Goal: Use online tool/utility: Utilize a website feature to perform a specific function

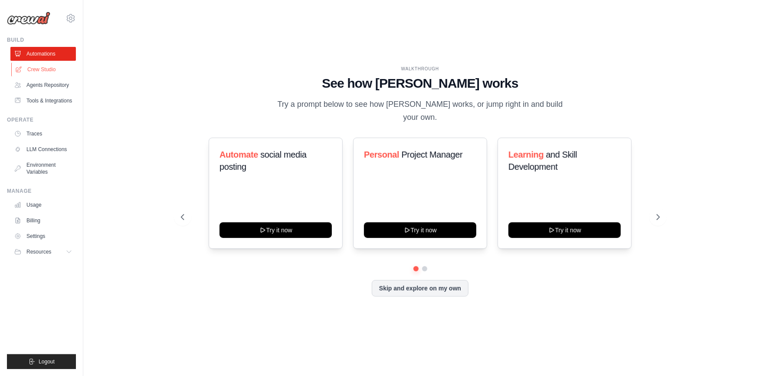
click at [50, 65] on link "Crew Studio" at bounding box center [43, 69] width 65 height 14
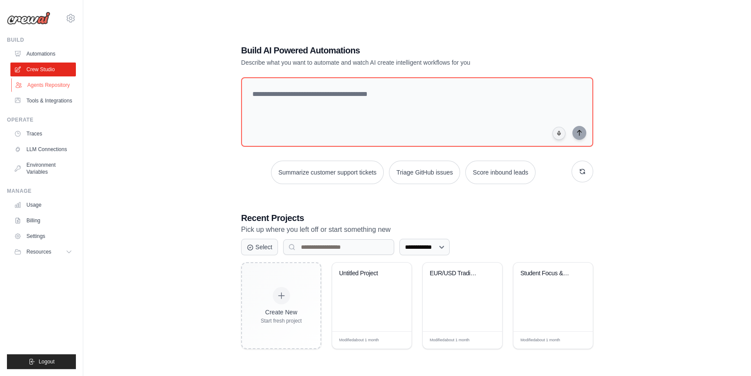
click at [51, 89] on link "Agents Repository" at bounding box center [43, 85] width 65 height 14
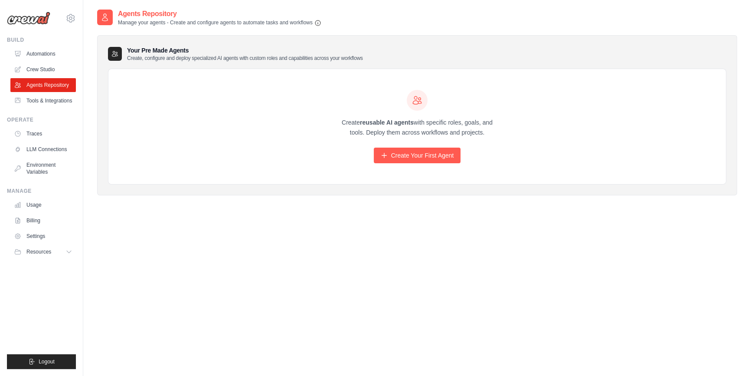
click at [51, 46] on div "Build Automations Crew Studio Agents Repository Tools & Integrations" at bounding box center [41, 71] width 69 height 71
click at [52, 52] on link "Automations" at bounding box center [43, 54] width 65 height 14
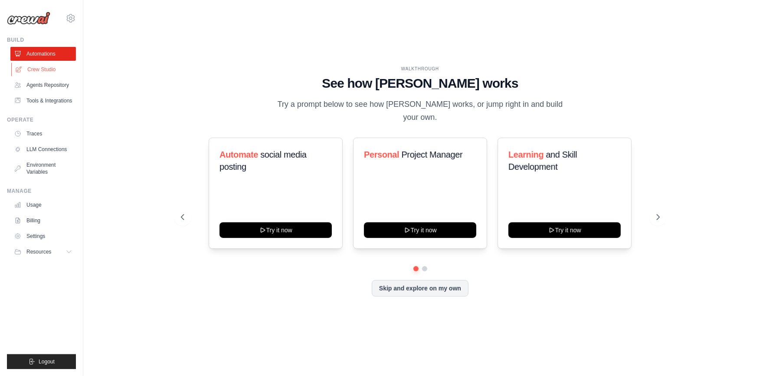
click at [54, 71] on link "Crew Studio" at bounding box center [43, 69] width 65 height 14
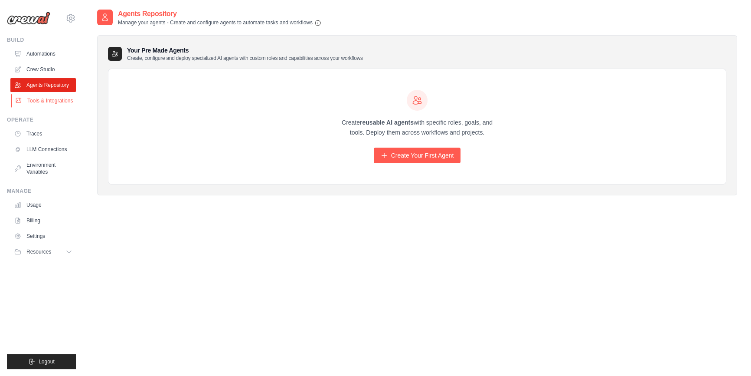
click at [54, 100] on link "Tools & Integrations" at bounding box center [43, 101] width 65 height 14
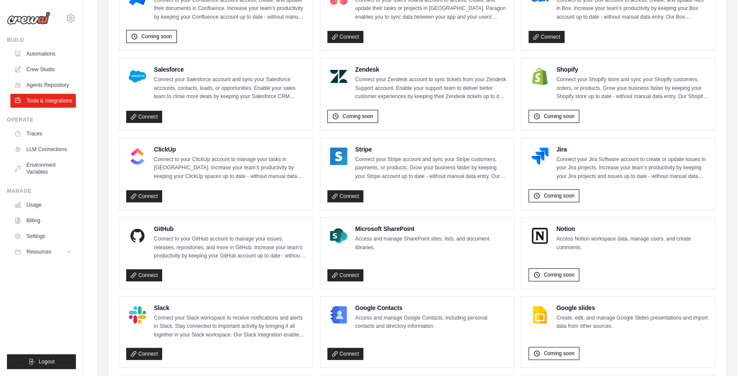
scroll to position [460, 0]
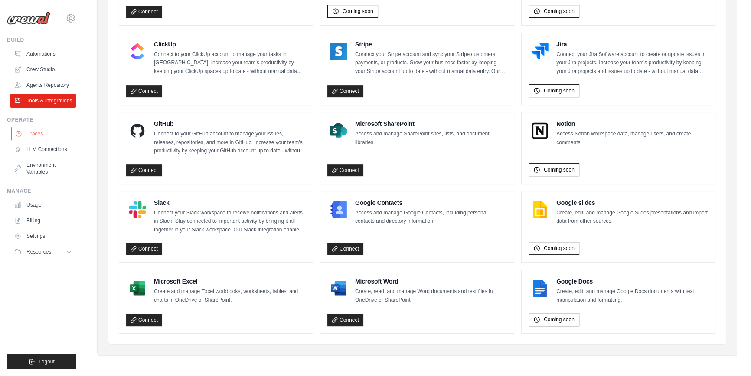
click at [45, 137] on link "Traces" at bounding box center [43, 134] width 65 height 14
click at [49, 148] on link "LLM Connections" at bounding box center [43, 149] width 65 height 14
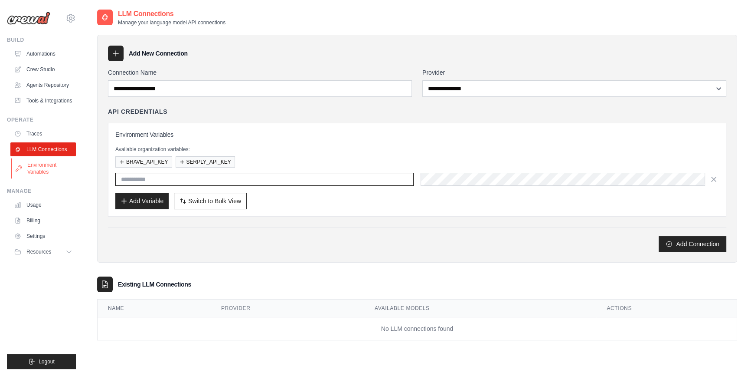
type input "****"
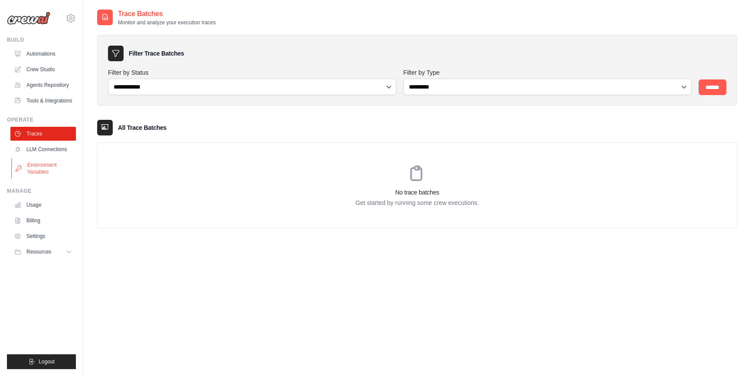
click at [56, 166] on link "Environment Variables" at bounding box center [43, 168] width 65 height 21
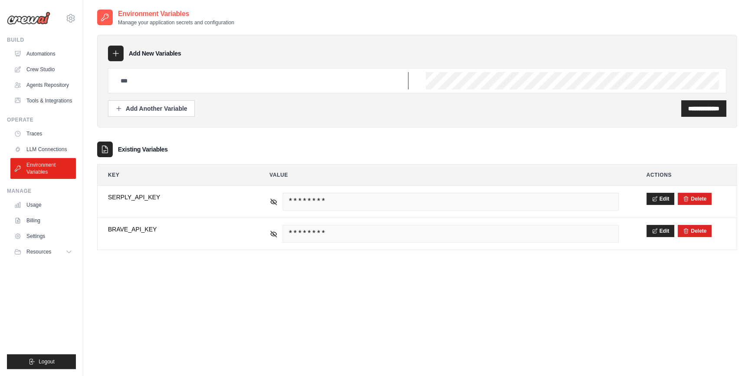
type input "****"
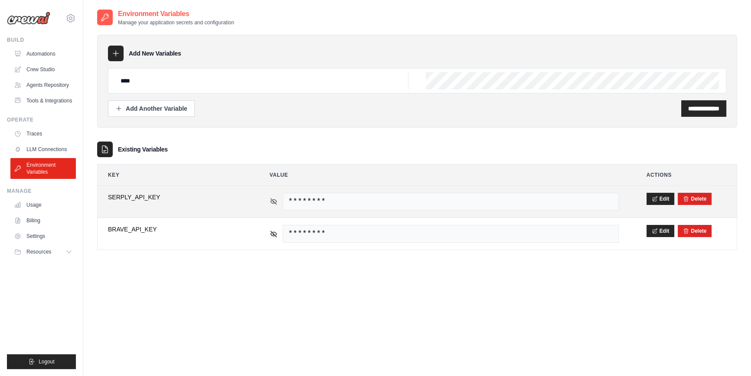
click at [275, 203] on icon at bounding box center [274, 201] width 8 height 8
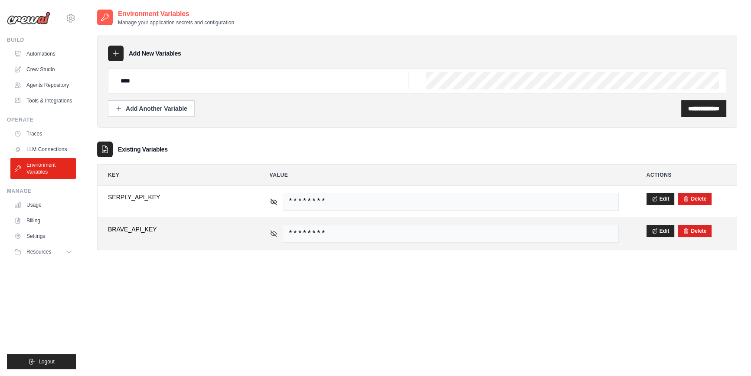
click at [277, 234] on icon at bounding box center [274, 233] width 8 height 8
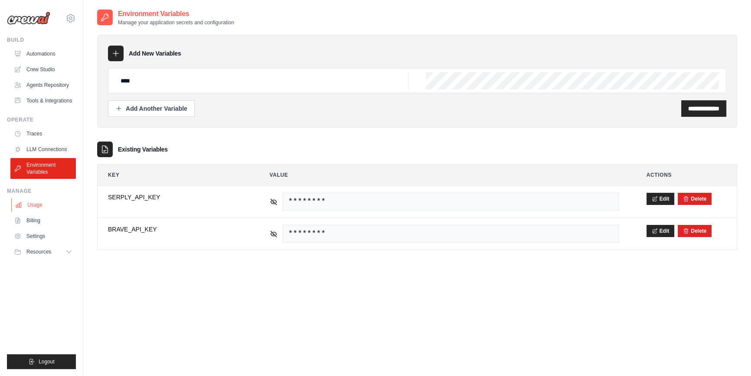
click at [52, 200] on link "Usage" at bounding box center [43, 205] width 65 height 14
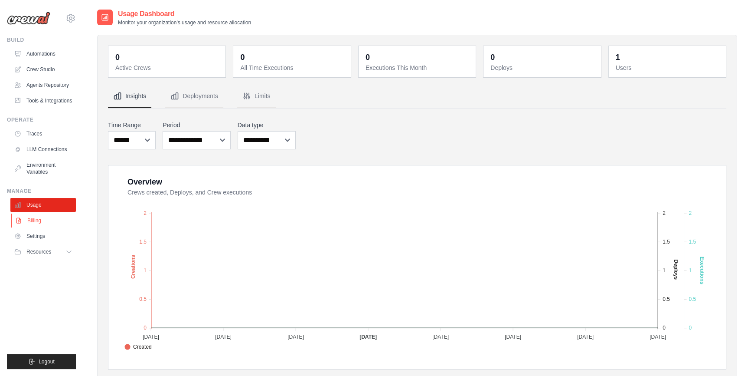
click at [49, 213] on ul "Usage Billing Settings Resources GitHub" at bounding box center [42, 228] width 65 height 61
click at [47, 216] on link "Billing" at bounding box center [43, 220] width 65 height 14
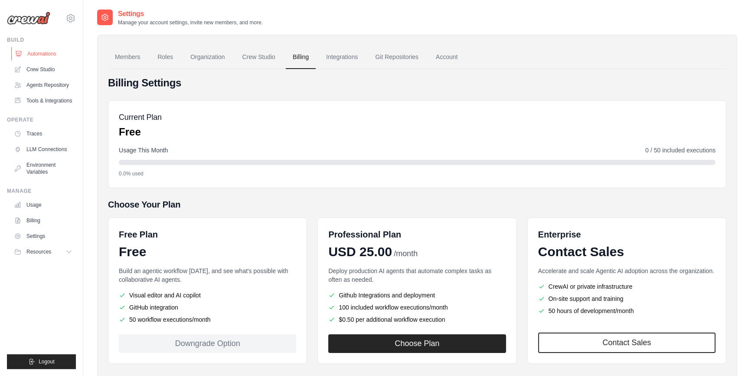
click at [38, 57] on link "Automations" at bounding box center [43, 54] width 65 height 14
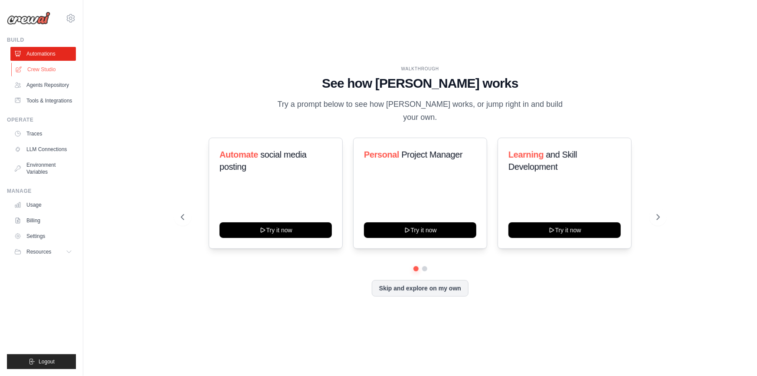
click at [46, 69] on link "Crew Studio" at bounding box center [43, 69] width 65 height 14
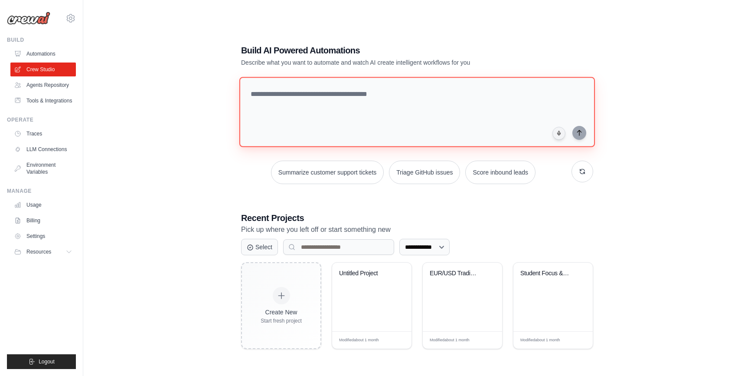
click at [354, 116] on textarea at bounding box center [417, 112] width 356 height 70
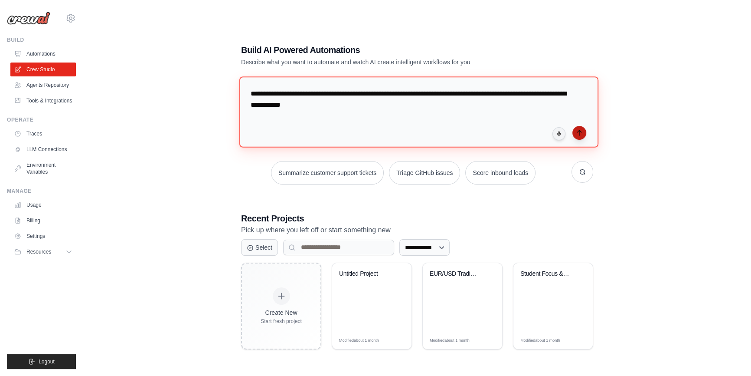
type textarea "**********"
click at [582, 132] on icon "submit" at bounding box center [579, 132] width 7 height 7
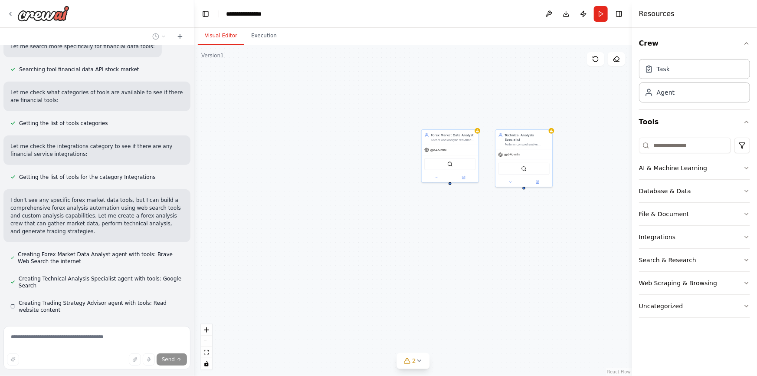
scroll to position [304, 0]
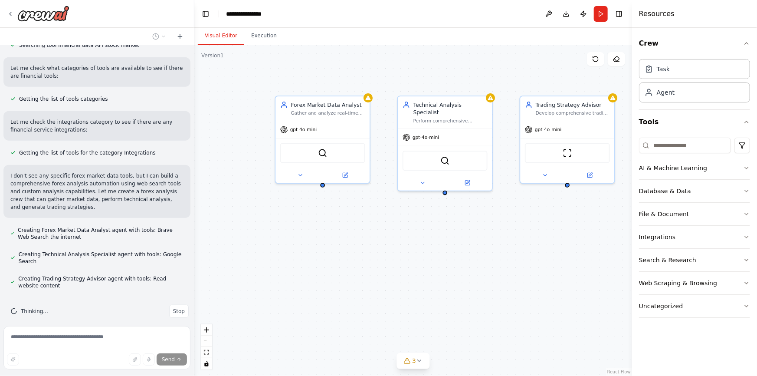
drag, startPoint x: 510, startPoint y: 207, endPoint x: 411, endPoint y: 209, distance: 98.5
click at [411, 209] on div "Forex Market Data Analyst Gather and analyze real-time EUR/USD market data, inc…" at bounding box center [413, 210] width 438 height 330
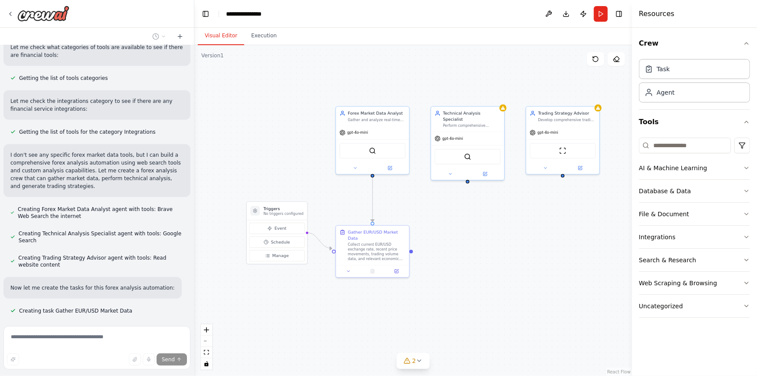
drag, startPoint x: 415, startPoint y: 244, endPoint x: 443, endPoint y: 222, distance: 35.9
click at [443, 222] on div ".deletable-edge-delete-btn { width: 20px; height: 20px; border: 0px solid #ffff…" at bounding box center [413, 210] width 438 height 330
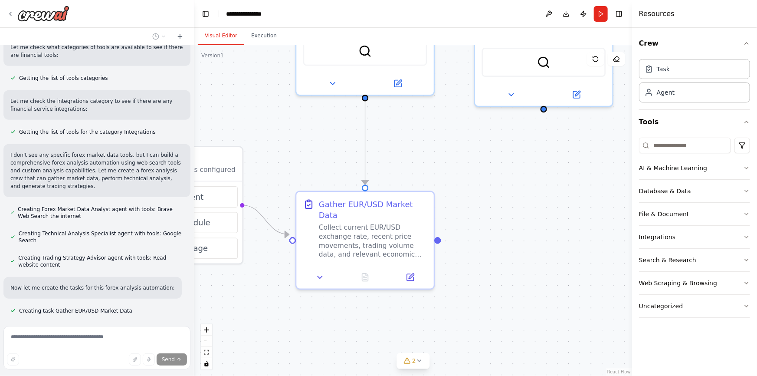
drag, startPoint x: 431, startPoint y: 230, endPoint x: 482, endPoint y: 193, distance: 63.6
click at [482, 193] on div ".deletable-edge-delete-btn { width: 20px; height: 20px; border: 0px solid #ffff…" at bounding box center [413, 210] width 438 height 330
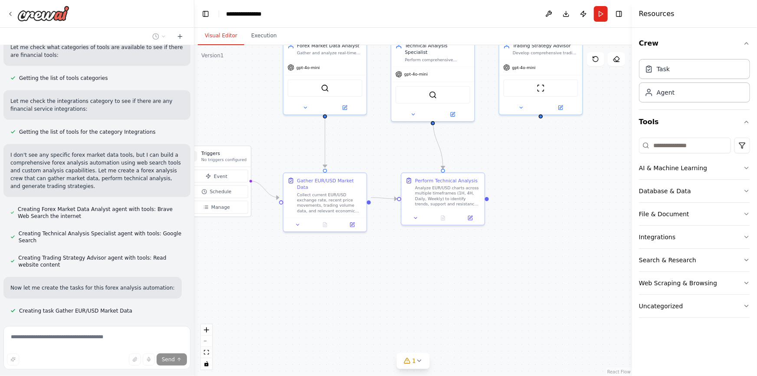
drag, startPoint x: 379, startPoint y: 242, endPoint x: 353, endPoint y: 241, distance: 26.5
click at [353, 241] on div ".deletable-edge-delete-btn { width: 20px; height: 20px; border: 0px solid #ffff…" at bounding box center [413, 210] width 438 height 330
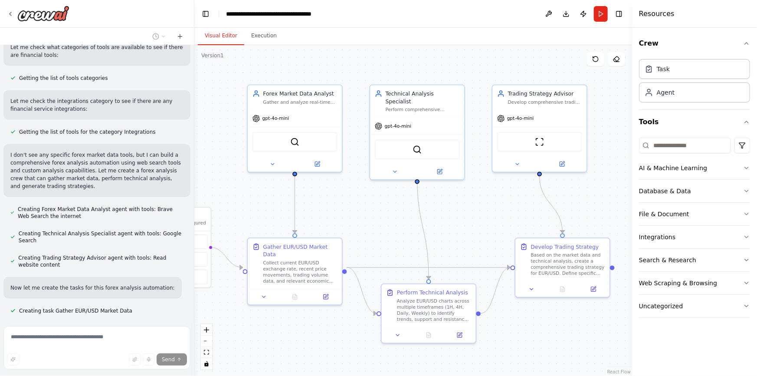
drag, startPoint x: 477, startPoint y: 147, endPoint x: 469, endPoint y: 208, distance: 61.3
click at [469, 208] on div ".deletable-edge-delete-btn { width: 20px; height: 20px; border: 0px solid #ffff…" at bounding box center [413, 210] width 438 height 330
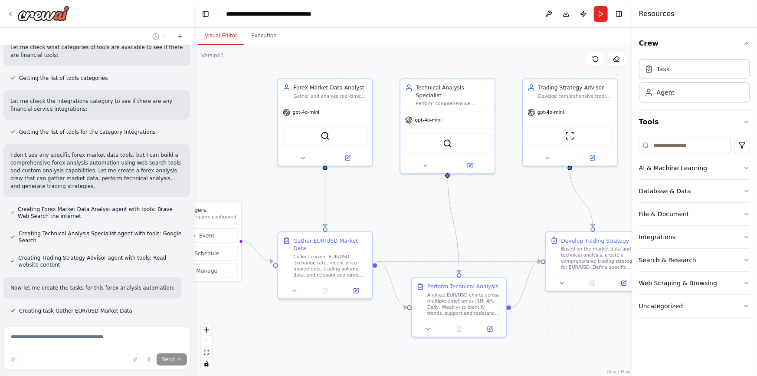
drag, startPoint x: 459, startPoint y: 191, endPoint x: 489, endPoint y: 185, distance: 31.0
click at [489, 185] on div ".deletable-edge-delete-btn { width: 20px; height: 20px; border: 0px solid #ffff…" at bounding box center [413, 210] width 438 height 330
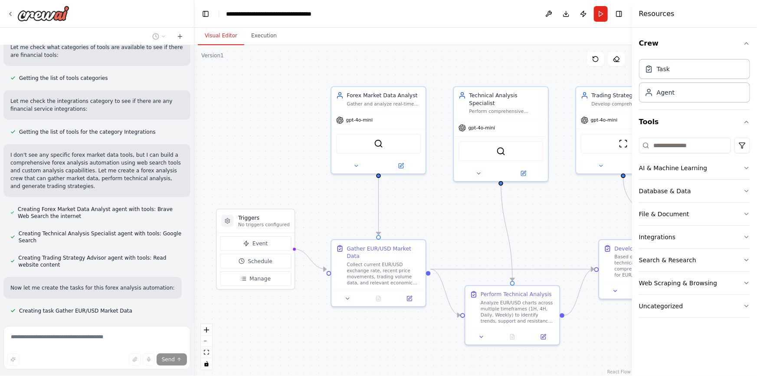
drag, startPoint x: 402, startPoint y: 197, endPoint x: 455, endPoint y: 205, distance: 53.8
click at [455, 205] on div ".deletable-edge-delete-btn { width: 20px; height: 20px; border: 0px solid #ffff…" at bounding box center [413, 210] width 438 height 330
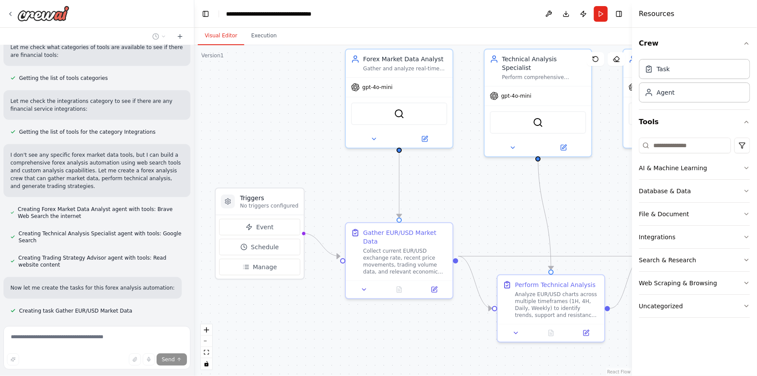
drag, startPoint x: 317, startPoint y: 213, endPoint x: 341, endPoint y: 190, distance: 33.4
click at [341, 189] on div ".deletable-edge-delete-btn { width: 20px; height: 20px; border: 0px solid #ffff…" at bounding box center [413, 210] width 438 height 330
click at [275, 247] on span "Schedule" at bounding box center [265, 246] width 28 height 9
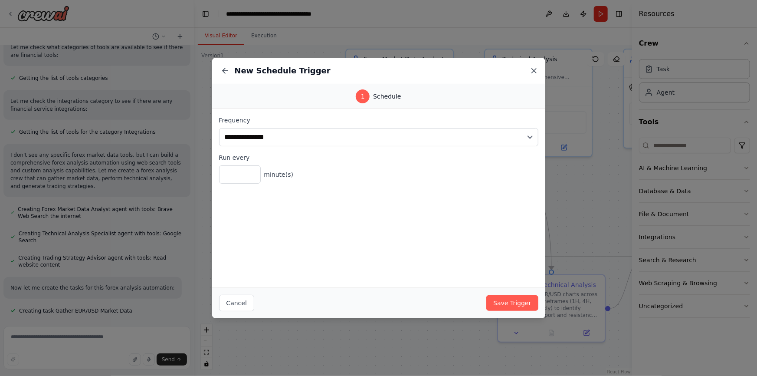
click at [533, 70] on icon at bounding box center [533, 70] width 9 height 9
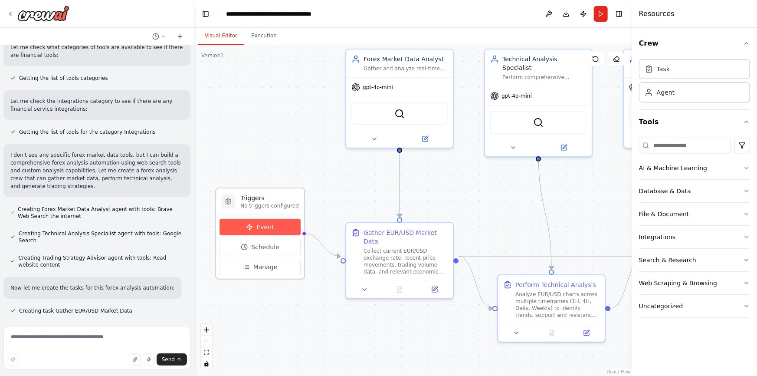
click at [245, 227] on button "Event" at bounding box center [259, 227] width 81 height 16
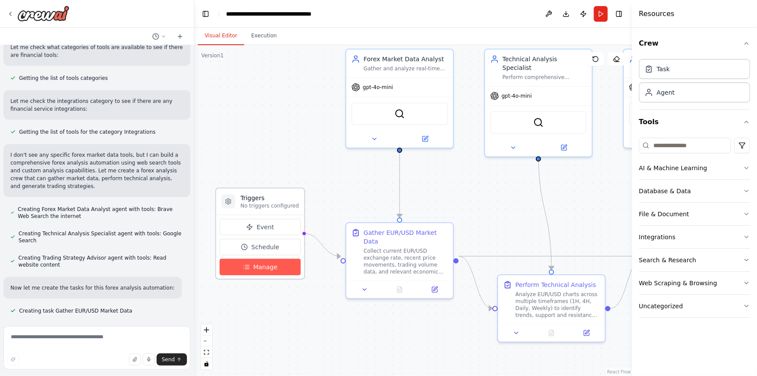
click at [242, 274] on button "Manage" at bounding box center [259, 266] width 81 height 16
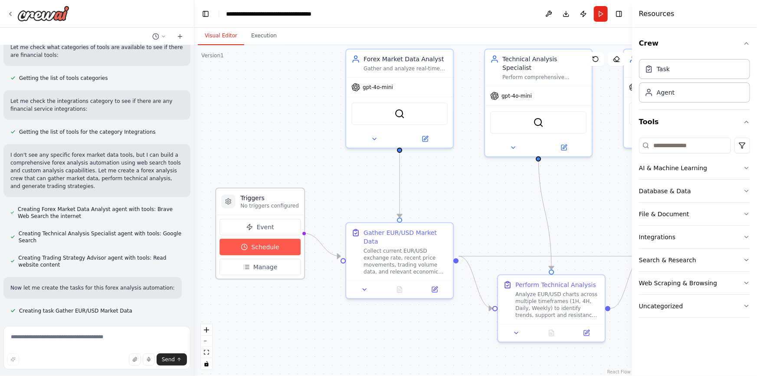
click at [255, 246] on span "Schedule" at bounding box center [265, 246] width 28 height 9
click at [253, 243] on span "Schedule" at bounding box center [265, 246] width 28 height 9
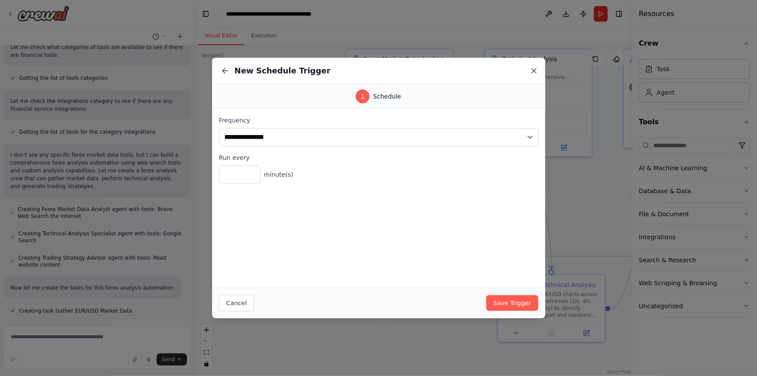
click at [535, 70] on icon at bounding box center [533, 70] width 9 height 9
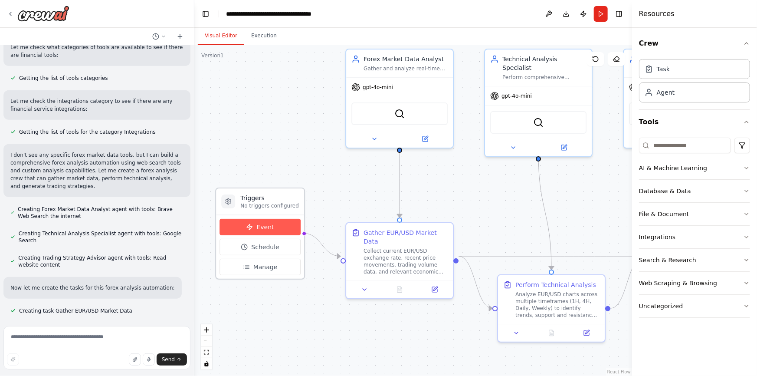
click at [282, 232] on button "Event" at bounding box center [259, 227] width 81 height 16
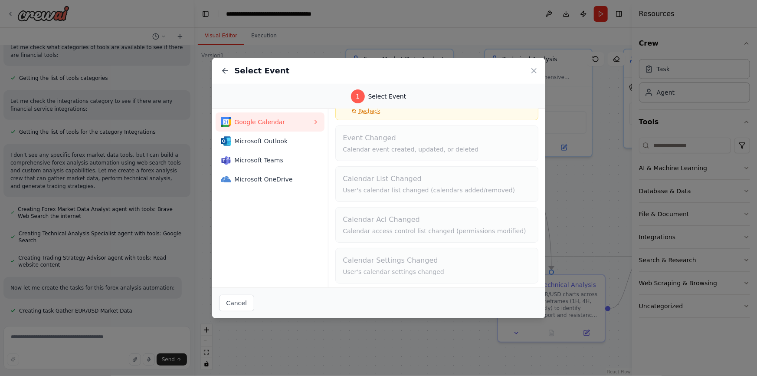
scroll to position [57, 0]
click at [265, 141] on span "Microsoft Outlook" at bounding box center [274, 141] width 78 height 9
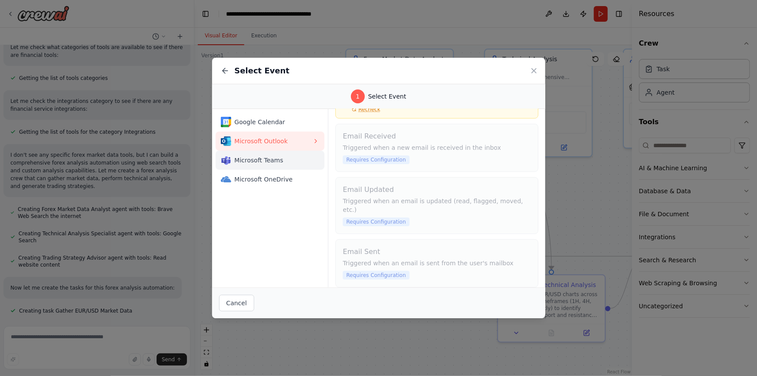
click at [270, 162] on span "Microsoft Teams" at bounding box center [274, 160] width 78 height 9
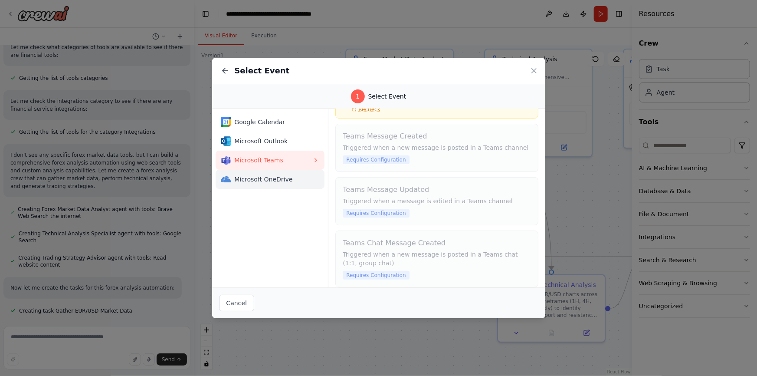
click at [272, 175] on span "Microsoft OneDrive" at bounding box center [274, 179] width 78 height 9
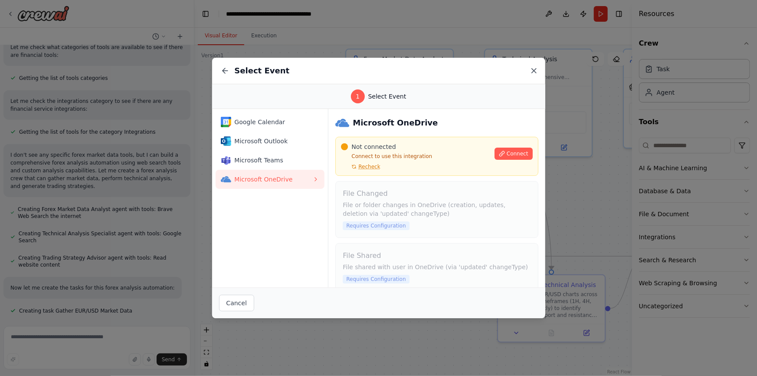
click at [532, 72] on icon at bounding box center [534, 71] width 4 height 4
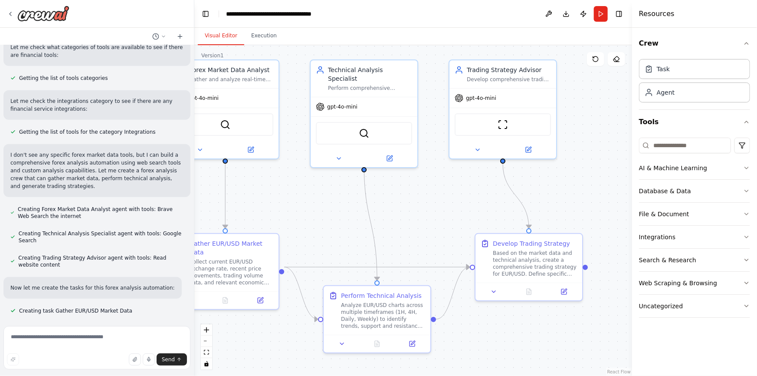
drag, startPoint x: 464, startPoint y: 199, endPoint x: 290, endPoint y: 209, distance: 174.6
click at [290, 209] on div ".deletable-edge-delete-btn { width: 20px; height: 20px; border: 0px solid #ffff…" at bounding box center [413, 210] width 438 height 330
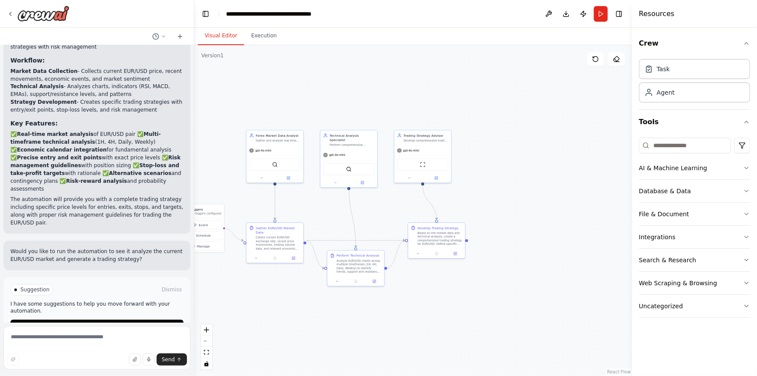
scroll to position [752, 0]
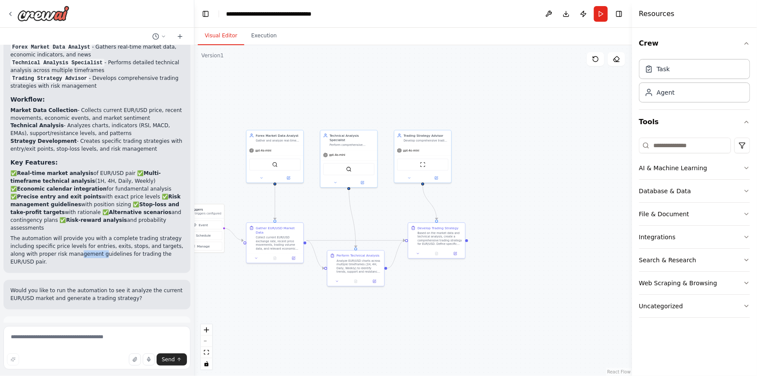
drag, startPoint x: 61, startPoint y: 238, endPoint x: 82, endPoint y: 239, distance: 20.9
click at [82, 239] on p "The automation will provide you with a complete trading strategy including spec…" at bounding box center [96, 250] width 173 height 31
click at [84, 251] on div "make the AI agent that analyzes the forex market EUR | USD pair and prepares th…" at bounding box center [97, 183] width 194 height 277
click at [74, 338] on textarea at bounding box center [96, 347] width 187 height 43
type textarea "**********"
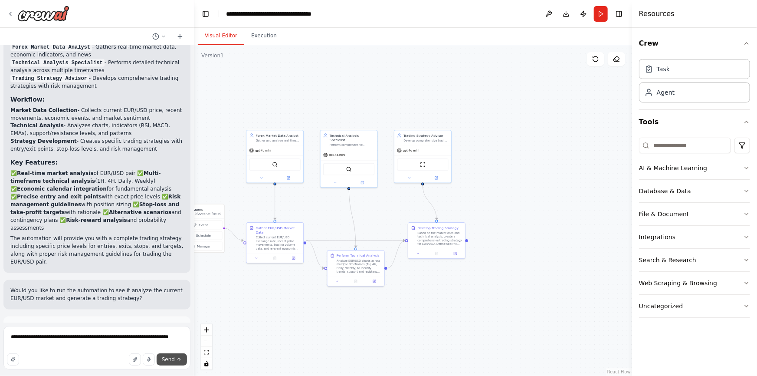
click at [181, 357] on icon "submit" at bounding box center [178, 358] width 5 height 5
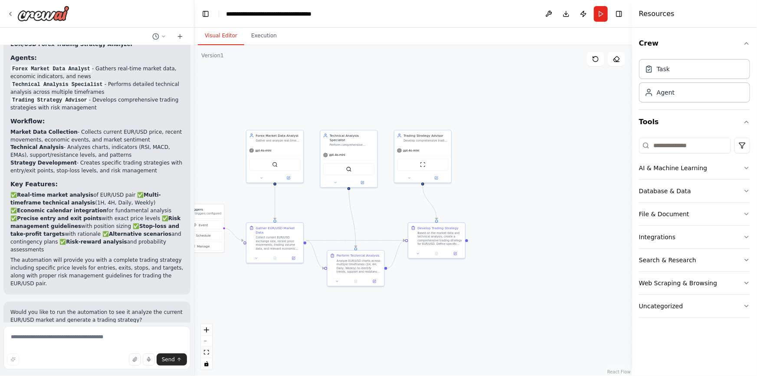
scroll to position [757, 0]
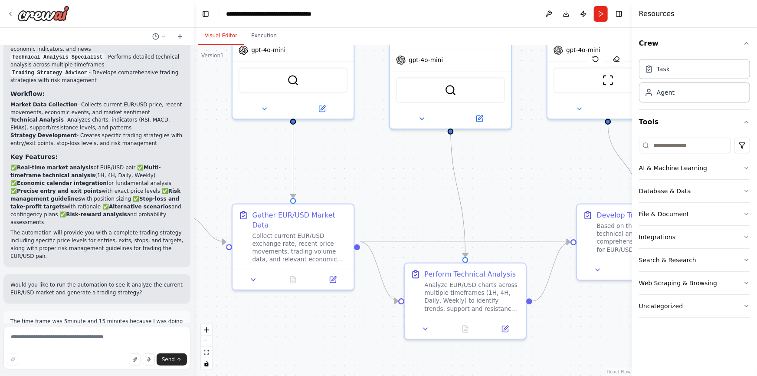
drag, startPoint x: 326, startPoint y: 211, endPoint x: 390, endPoint y: 160, distance: 81.9
click at [390, 160] on div ".deletable-edge-delete-btn { width: 20px; height: 20px; border: 0px solid #ffff…" at bounding box center [413, 210] width 438 height 330
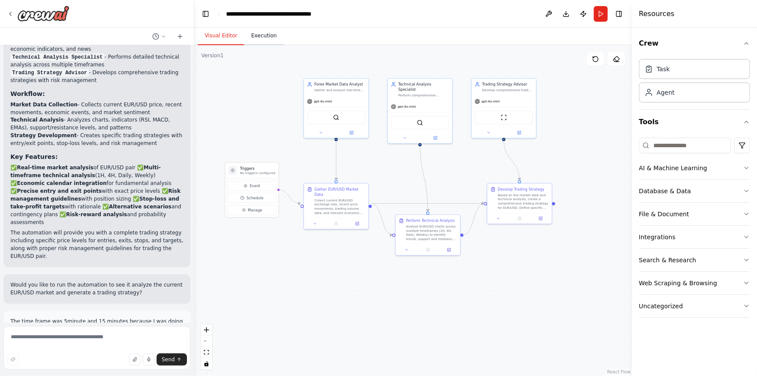
click at [268, 32] on button "Execution" at bounding box center [263, 36] width 39 height 18
click at [238, 41] on button "Visual Editor" at bounding box center [221, 36] width 46 height 18
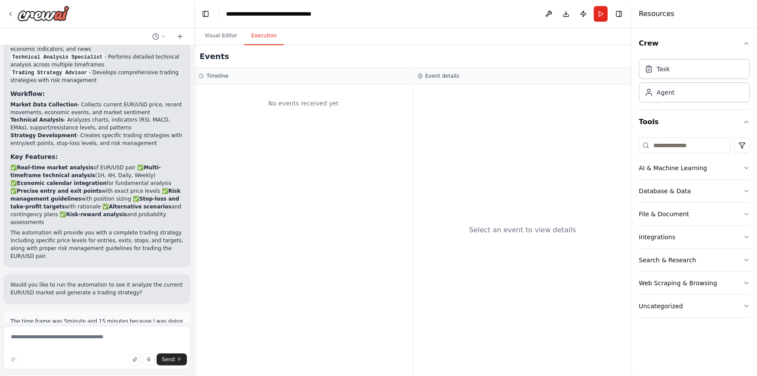
click at [260, 41] on button "Execution" at bounding box center [263, 36] width 39 height 18
click at [226, 33] on button "Visual Editor" at bounding box center [221, 36] width 46 height 18
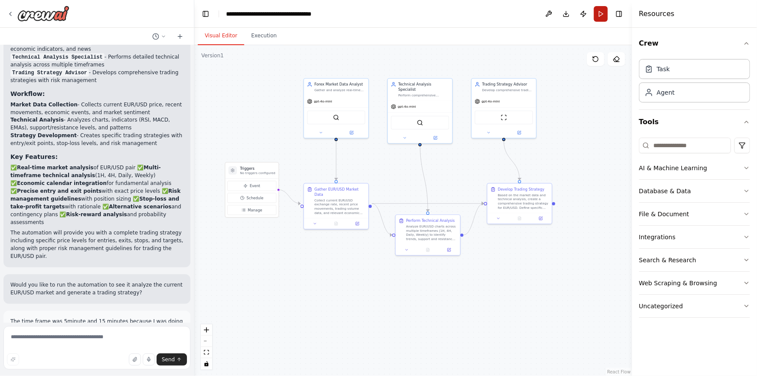
click at [601, 13] on button "Run" at bounding box center [601, 14] width 14 height 16
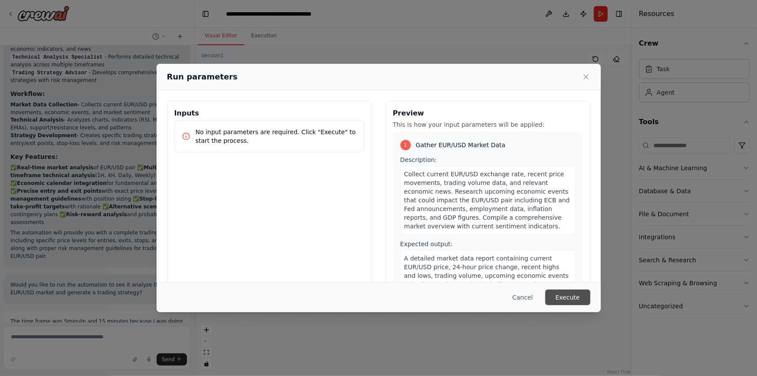
click at [566, 294] on button "Execute" at bounding box center [567, 297] width 45 height 16
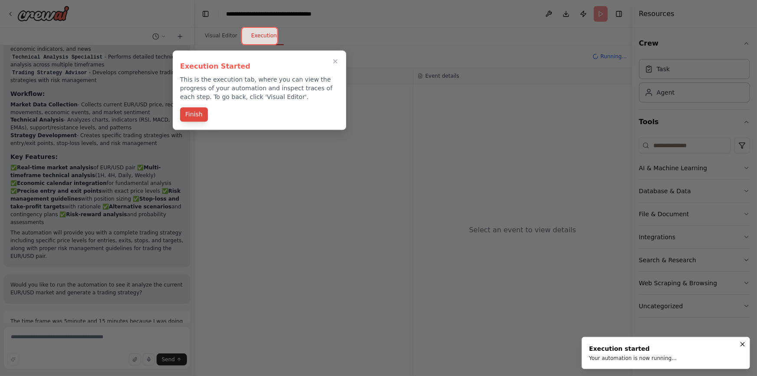
click at [195, 114] on button "Finish" at bounding box center [194, 114] width 28 height 14
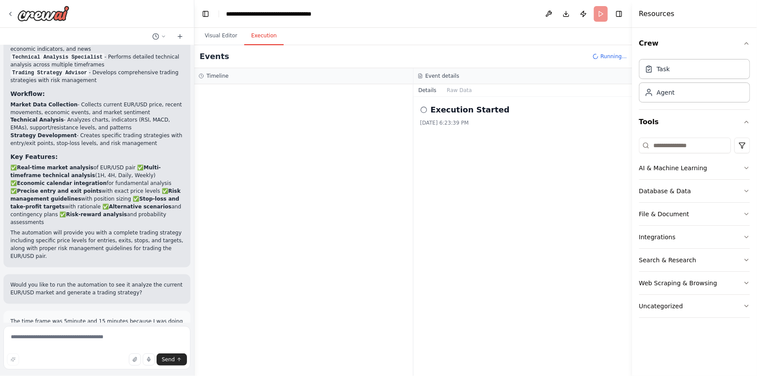
click at [425, 112] on icon at bounding box center [423, 109] width 7 height 7
click at [422, 110] on icon at bounding box center [423, 109] width 7 height 7
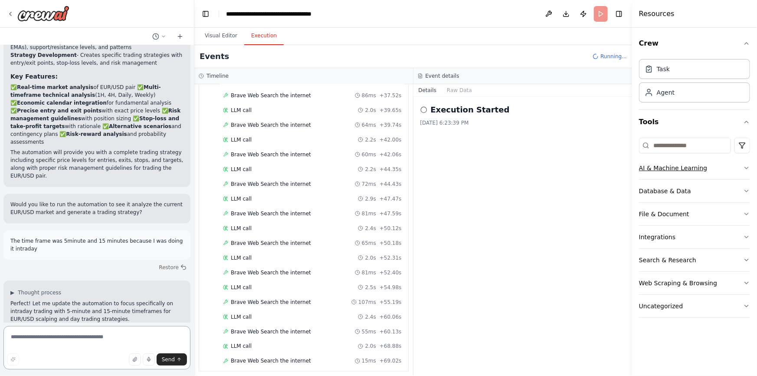
scroll to position [587, 0]
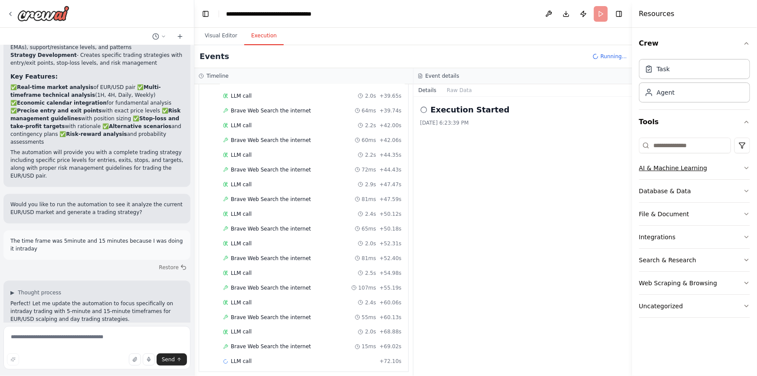
click at [745, 164] on icon "button" at bounding box center [746, 167] width 7 height 7
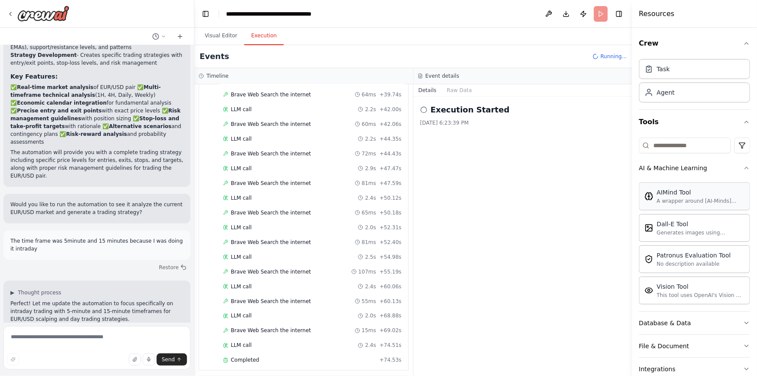
scroll to position [632, 0]
click at [743, 168] on icon "button" at bounding box center [746, 167] width 7 height 7
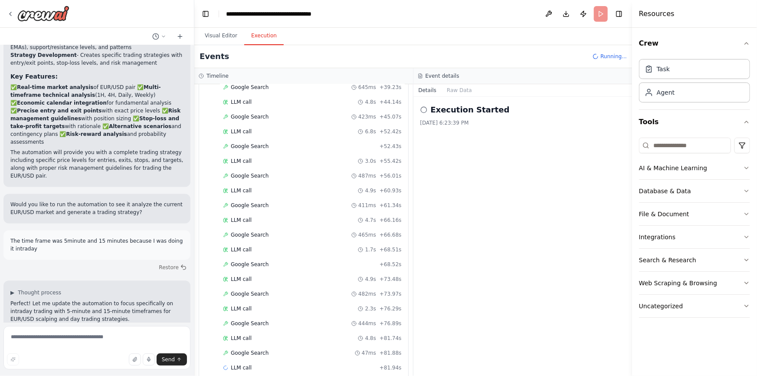
scroll to position [1296, 0]
click at [213, 32] on button "Visual Editor" at bounding box center [221, 36] width 46 height 18
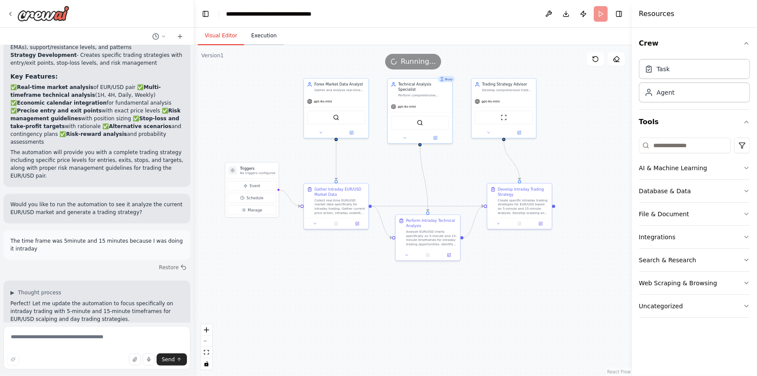
click at [263, 39] on button "Execution" at bounding box center [263, 36] width 39 height 18
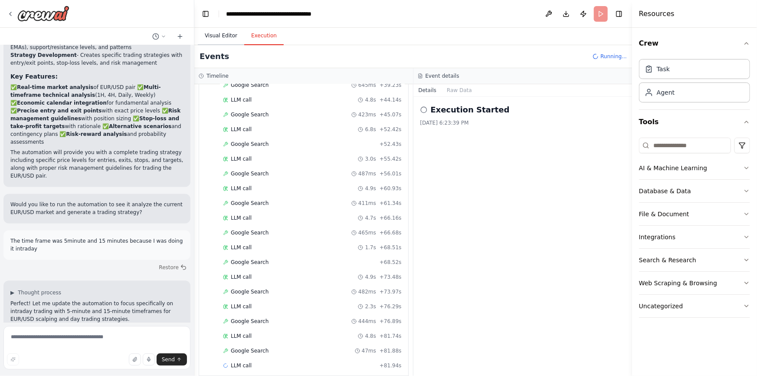
click at [238, 33] on button "Visual Editor" at bounding box center [221, 36] width 46 height 18
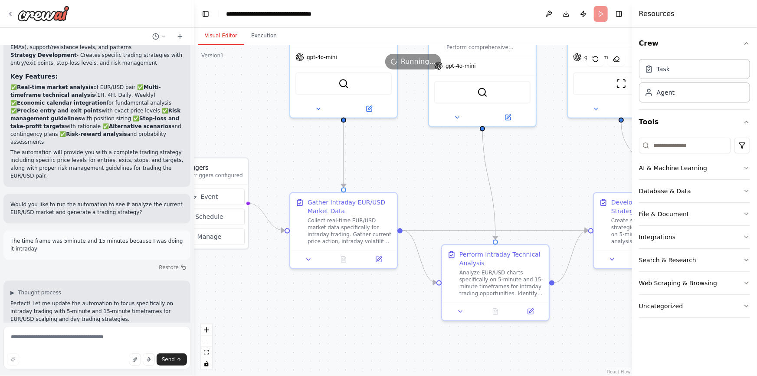
drag, startPoint x: 270, startPoint y: 155, endPoint x: 304, endPoint y: 152, distance: 34.4
click at [304, 152] on div ".deletable-edge-delete-btn { width: 20px; height: 20px; border: 0px solid #ffff…" at bounding box center [413, 210] width 438 height 330
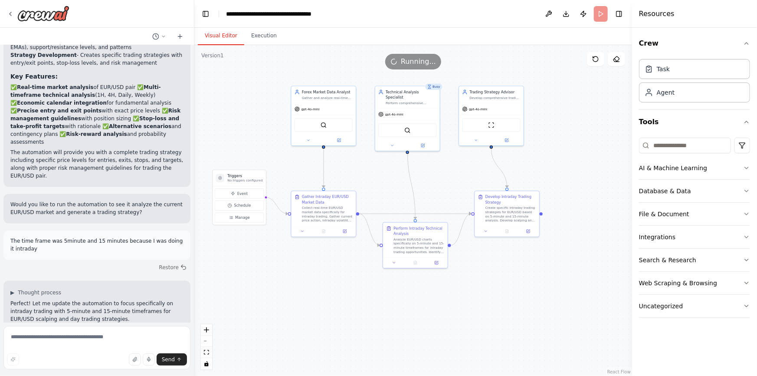
drag, startPoint x: 437, startPoint y: 161, endPoint x: 378, endPoint y: 172, distance: 59.5
click at [378, 172] on div ".deletable-edge-delete-btn { width: 20px; height: 20px; border: 0px solid #ffff…" at bounding box center [413, 210] width 438 height 330
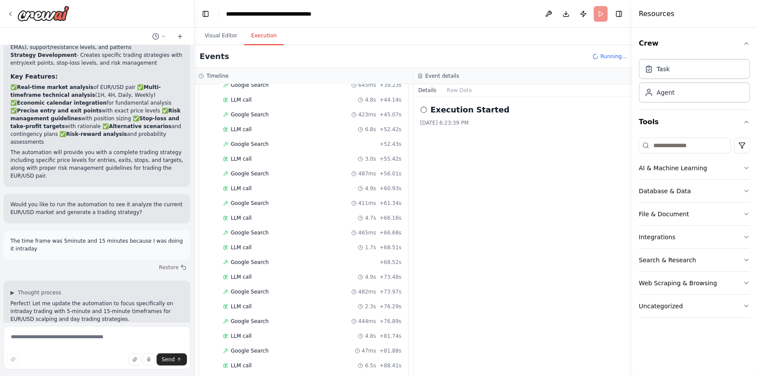
click at [263, 34] on button "Execution" at bounding box center [263, 36] width 39 height 18
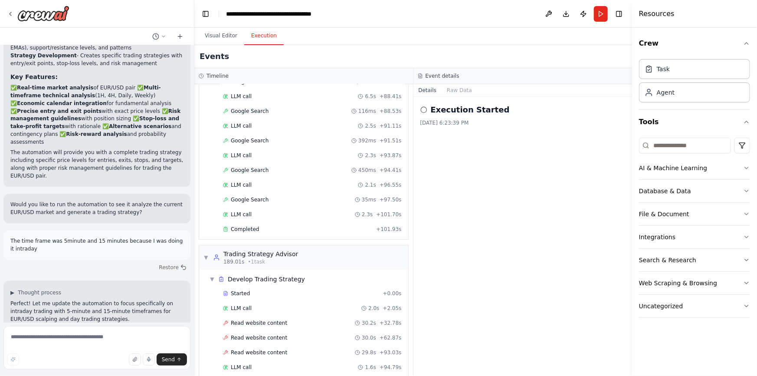
scroll to position [1740, 0]
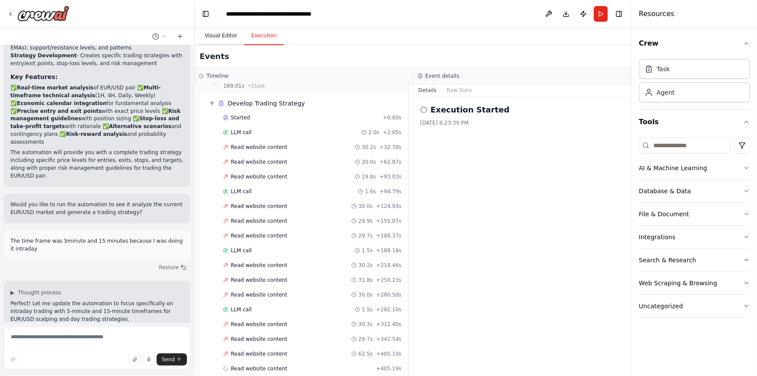
click at [226, 38] on button "Visual Editor" at bounding box center [221, 36] width 46 height 18
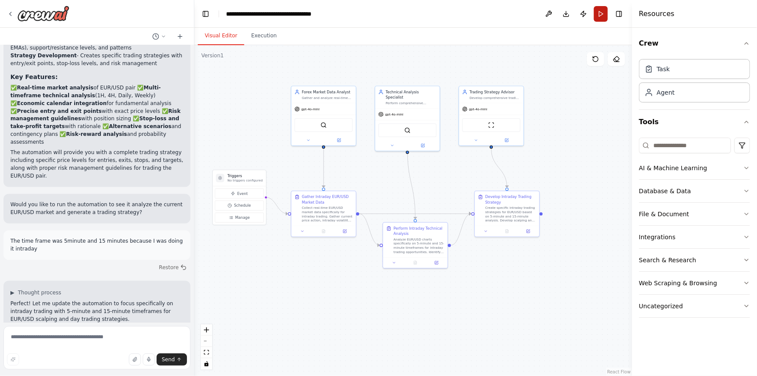
click at [605, 14] on button "Run" at bounding box center [601, 14] width 14 height 16
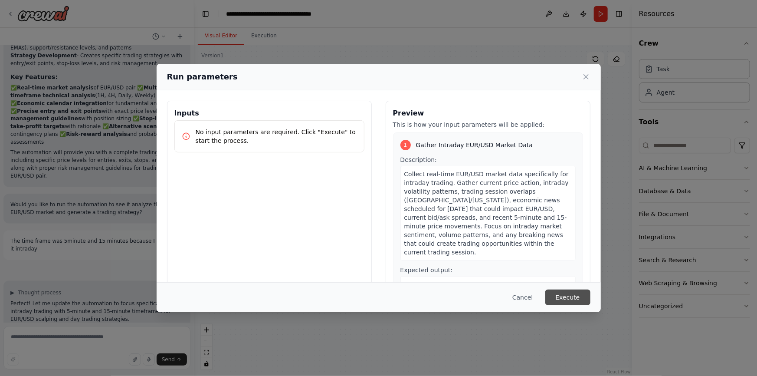
click at [557, 294] on button "Execute" at bounding box center [567, 297] width 45 height 16
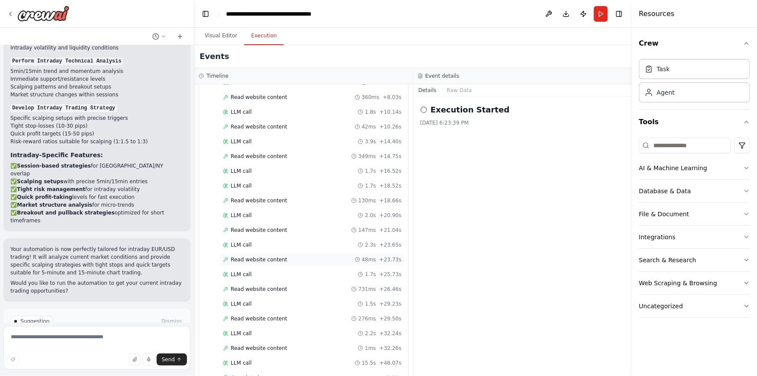
scroll to position [2195, 0]
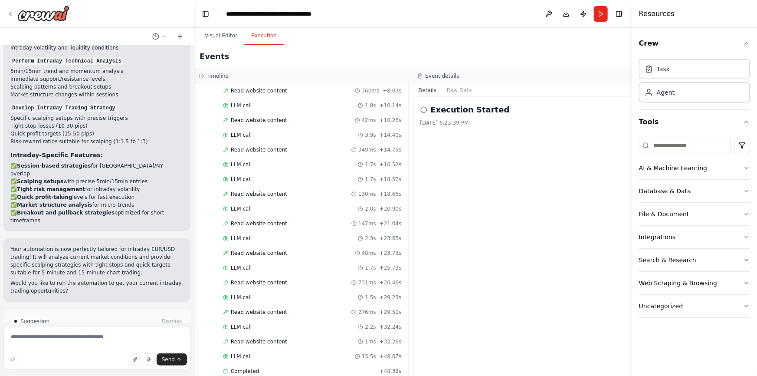
click at [481, 117] on div "Execution Started 10/6/2025, 6:23:39 PM" at bounding box center [522, 115] width 205 height 23
drag, startPoint x: 490, startPoint y: 184, endPoint x: 426, endPoint y: 193, distance: 64.4
click at [426, 193] on div "Execution Started 10/6/2025, 6:23:39 PM" at bounding box center [522, 236] width 219 height 279
click at [314, 65] on div "Events" at bounding box center [413, 56] width 438 height 23
click at [234, 35] on button "Visual Editor" at bounding box center [221, 36] width 46 height 18
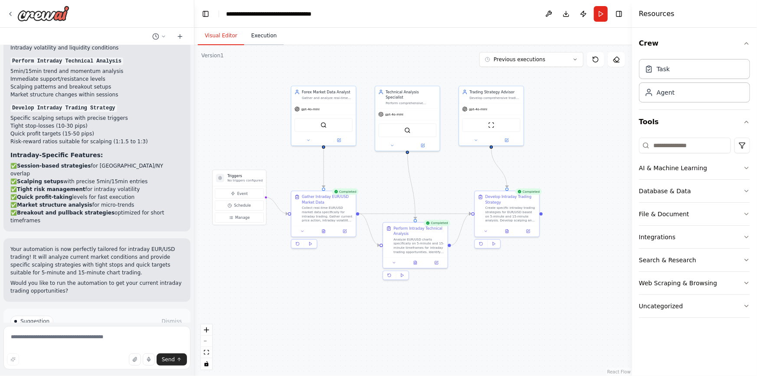
click at [276, 37] on button "Execution" at bounding box center [263, 36] width 39 height 18
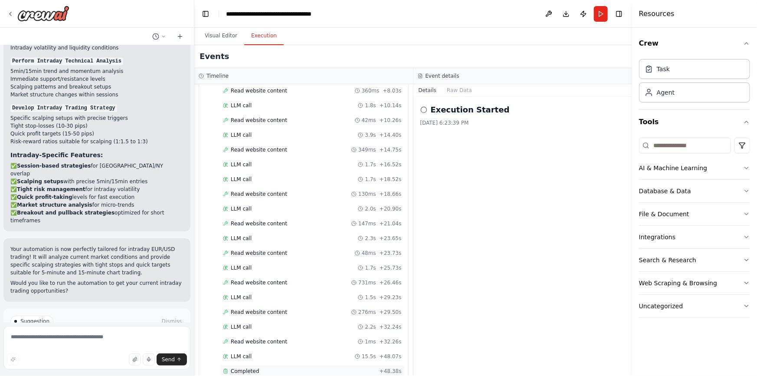
click at [270, 367] on div "Completed" at bounding box center [299, 370] width 153 height 7
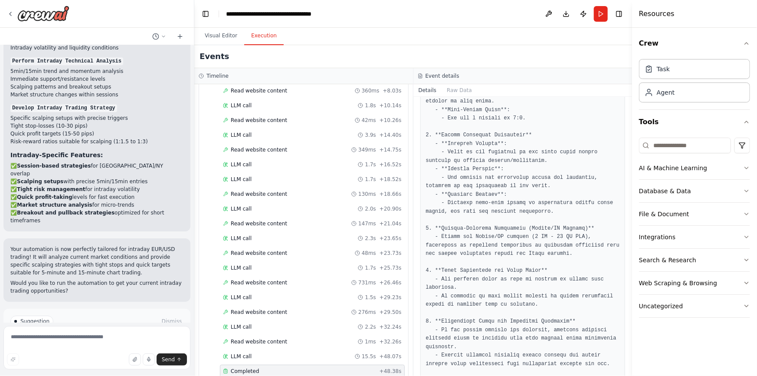
scroll to position [469, 0]
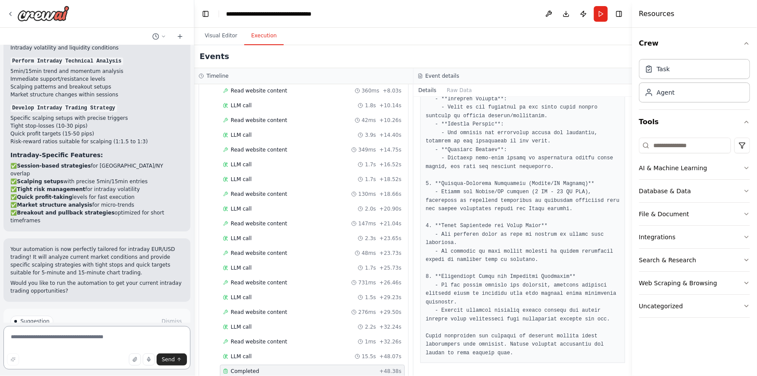
click at [53, 338] on textarea at bounding box center [96, 347] width 187 height 43
type textarea "**********"
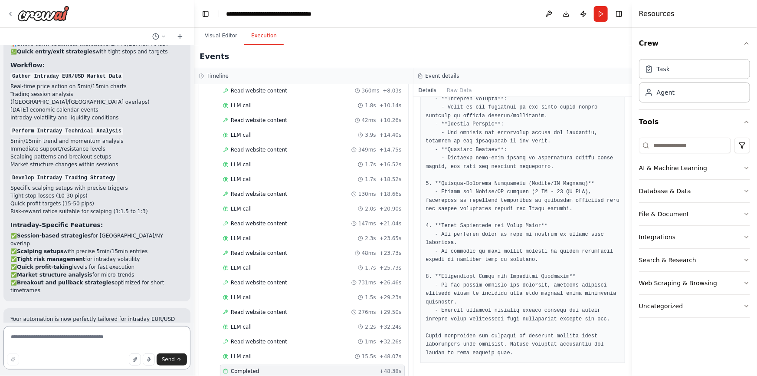
click at [112, 347] on textarea at bounding box center [96, 347] width 187 height 43
type textarea "*"
type textarea "**********"
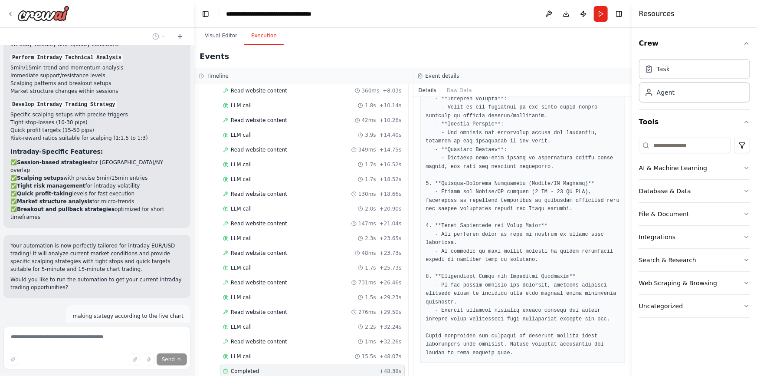
scroll to position [1393, 0]
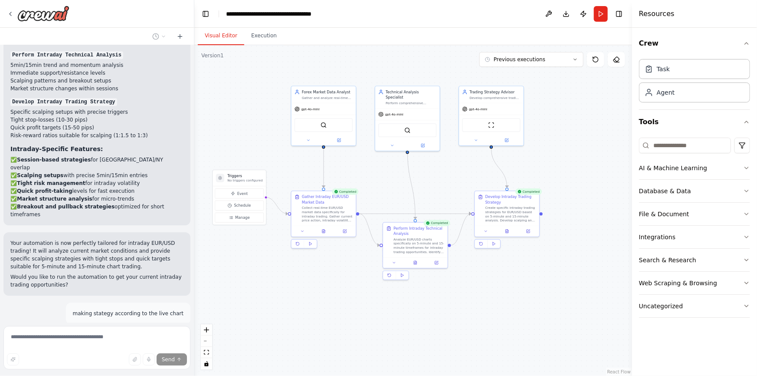
click at [213, 36] on button "Visual Editor" at bounding box center [221, 36] width 46 height 18
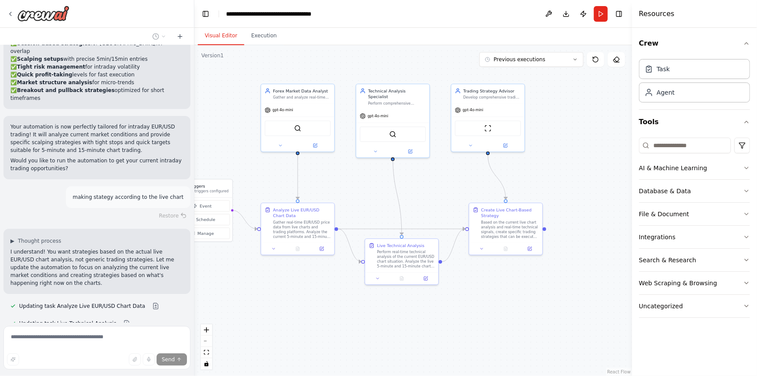
scroll to position [1526, 0]
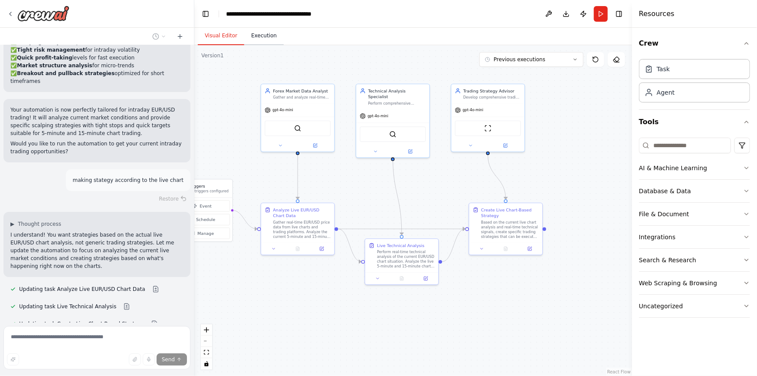
click at [267, 35] on button "Execution" at bounding box center [263, 36] width 39 height 18
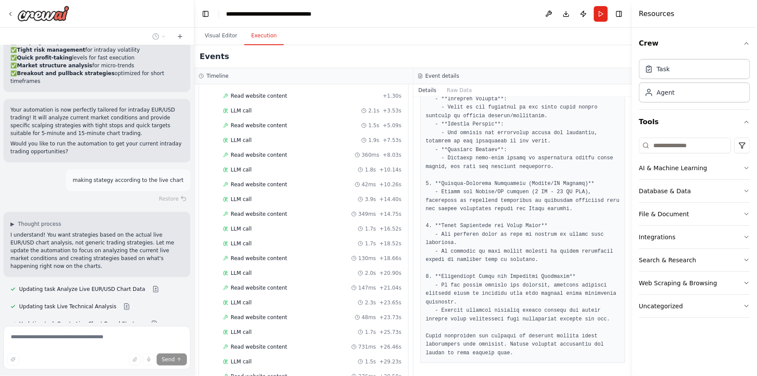
scroll to position [1998, 0]
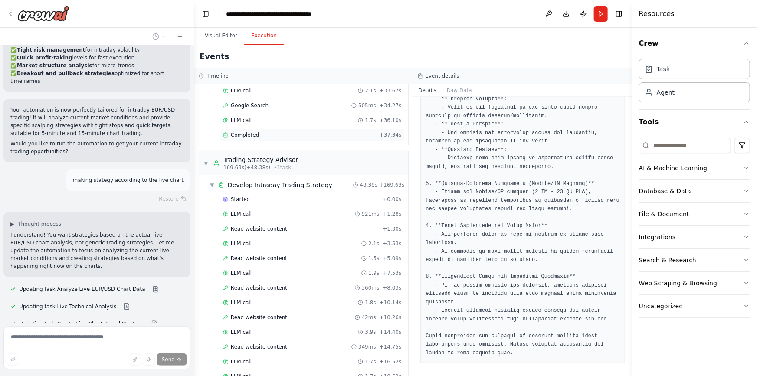
click at [273, 131] on div "Completed" at bounding box center [299, 134] width 153 height 7
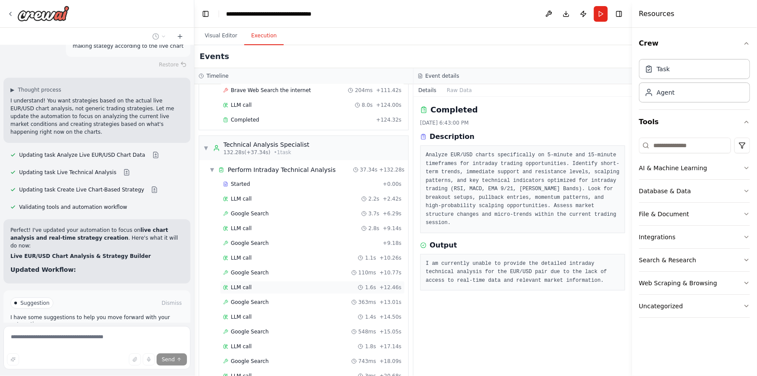
scroll to position [1446, 0]
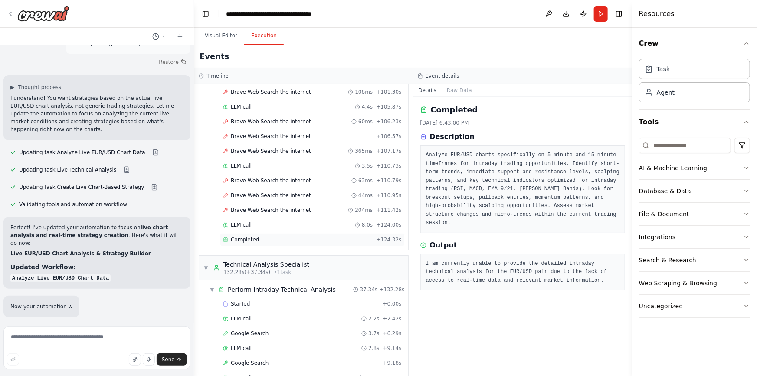
click at [298, 236] on div "Completed" at bounding box center [298, 239] width 150 height 7
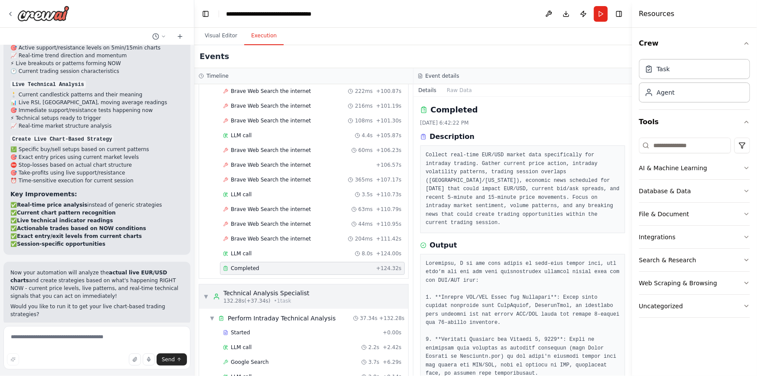
scroll to position [1498, 0]
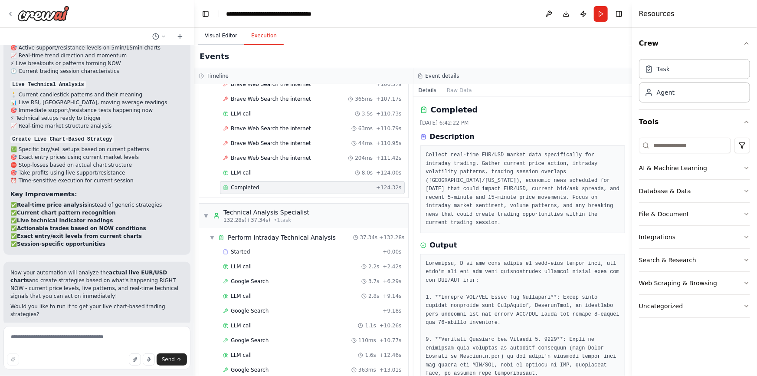
click at [216, 34] on button "Visual Editor" at bounding box center [221, 36] width 46 height 18
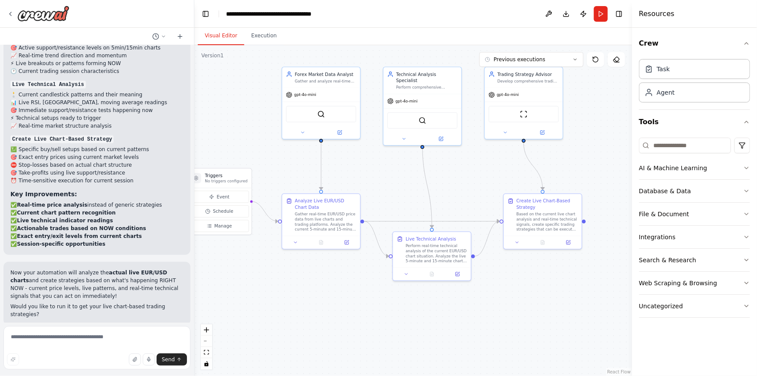
click at [428, 172] on div ".deletable-edge-delete-btn { width: 20px; height: 20px; border: 0px solid #ffff…" at bounding box center [413, 210] width 438 height 330
click at [598, 17] on button "Run" at bounding box center [601, 14] width 14 height 16
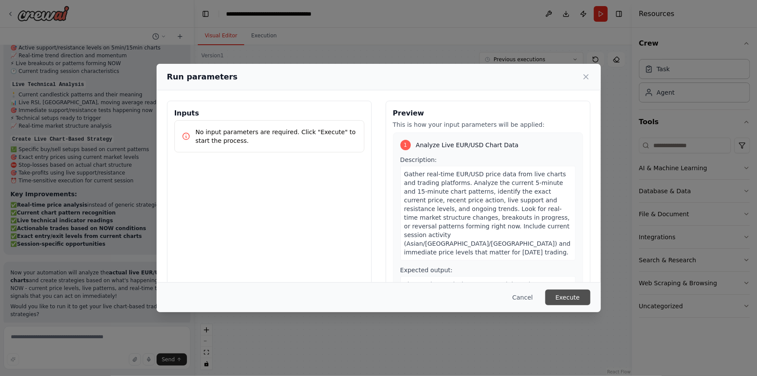
click at [566, 297] on button "Execute" at bounding box center [567, 297] width 45 height 16
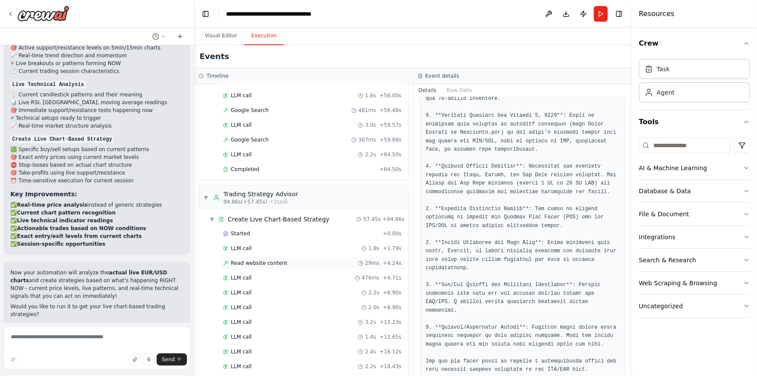
scroll to position [1345, 0]
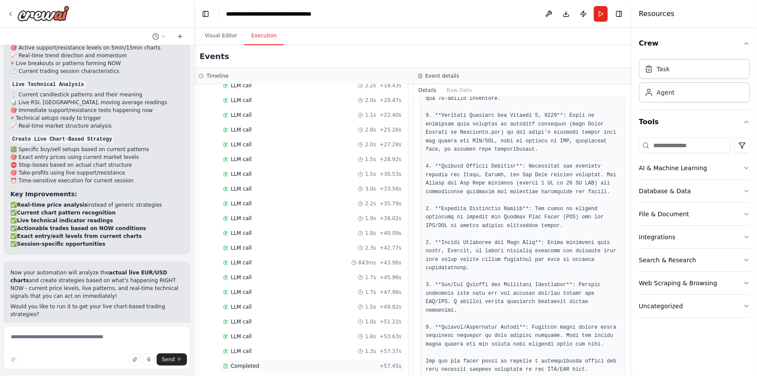
click at [320, 362] on div "Completed" at bounding box center [299, 365] width 153 height 7
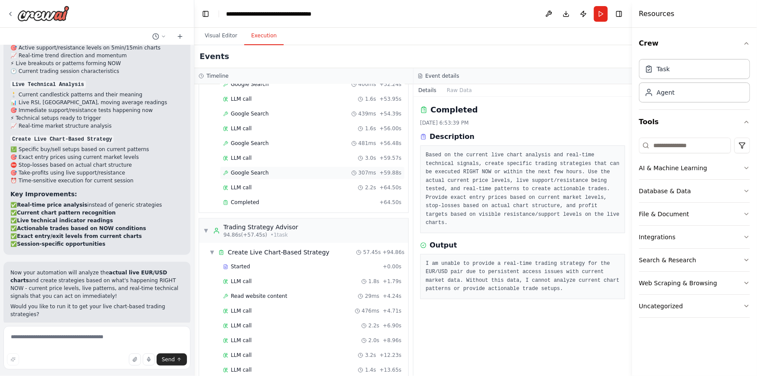
scroll to position [1029, 0]
click at [273, 200] on div "Completed" at bounding box center [299, 203] width 153 height 7
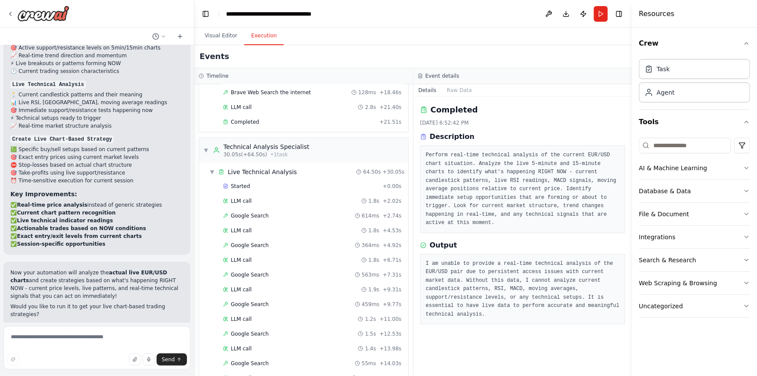
scroll to position [241, 0]
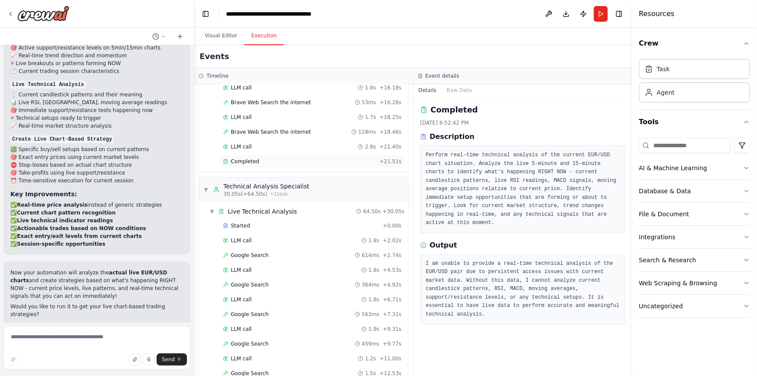
click at [291, 163] on div "Completed + 21.51s" at bounding box center [312, 161] width 185 height 13
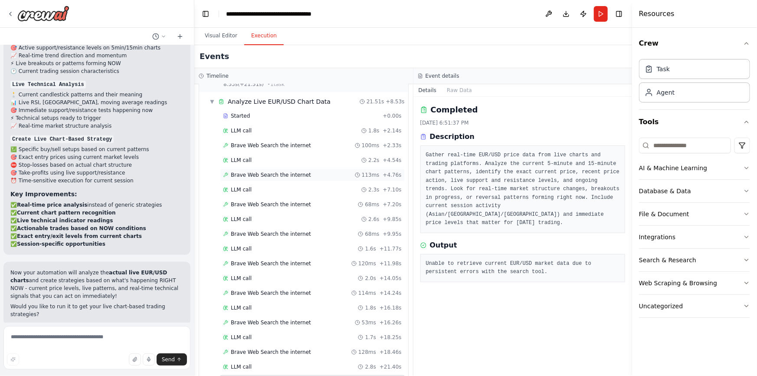
scroll to position [0, 0]
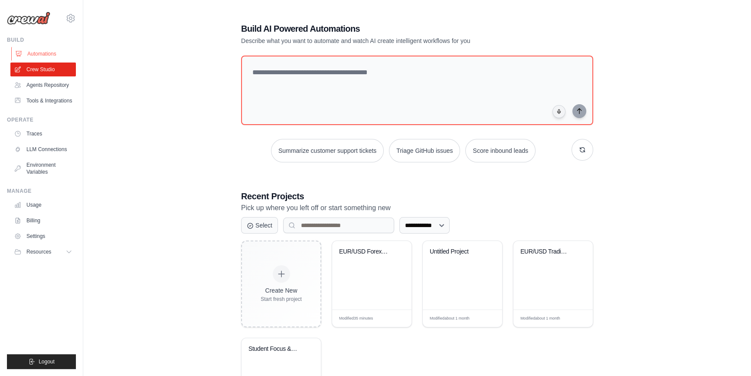
click at [27, 55] on link "Automations" at bounding box center [43, 54] width 65 height 14
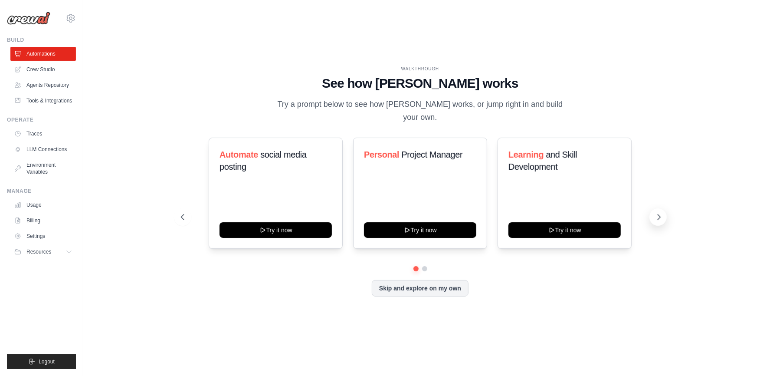
click at [659, 212] on icon at bounding box center [658, 216] width 9 height 9
click at [659, 214] on icon at bounding box center [658, 216] width 3 height 5
click at [53, 69] on link "Crew Studio" at bounding box center [43, 69] width 65 height 14
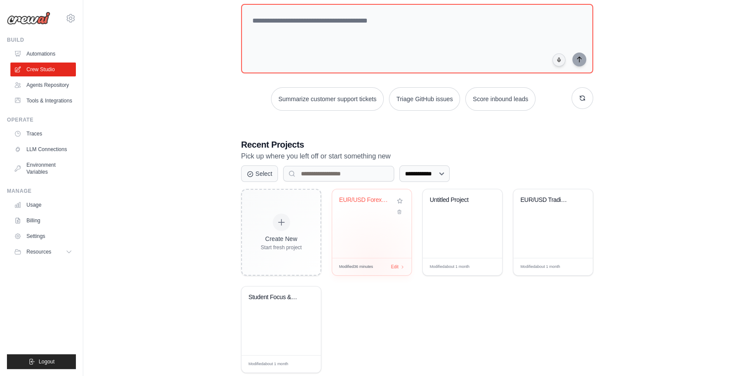
scroll to position [70, 0]
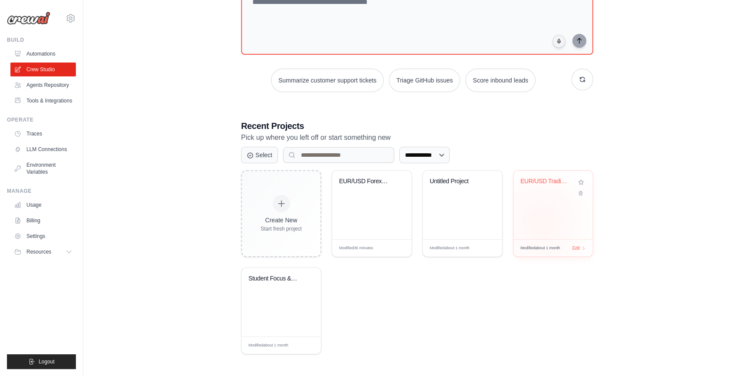
click at [542, 221] on div "EUR/USD Trading AI Assistant" at bounding box center [552, 204] width 79 height 69
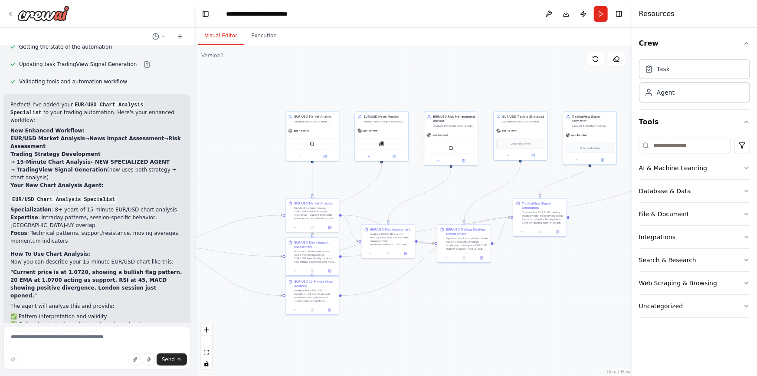
scroll to position [2867, 0]
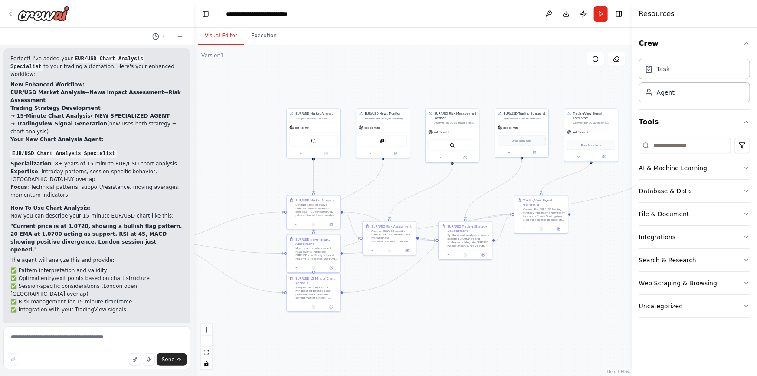
drag, startPoint x: 475, startPoint y: 222, endPoint x: 340, endPoint y: 176, distance: 143.2
click at [340, 176] on div ".deletable-edge-delete-btn { width: 20px; height: 20px; border: 0px solid #ffff…" at bounding box center [413, 210] width 438 height 330
click at [602, 14] on button "Run" at bounding box center [601, 14] width 14 height 16
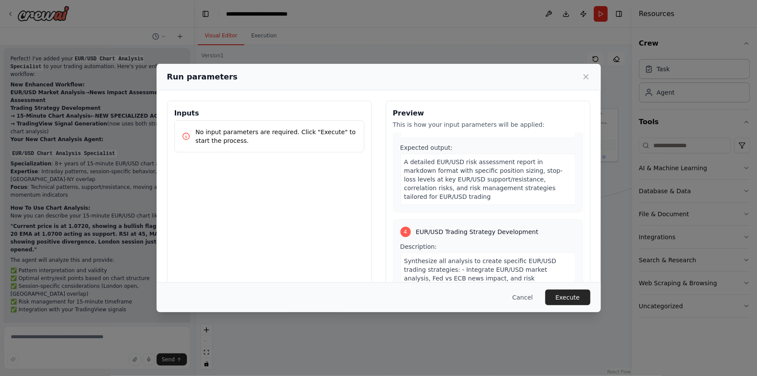
scroll to position [670, 0]
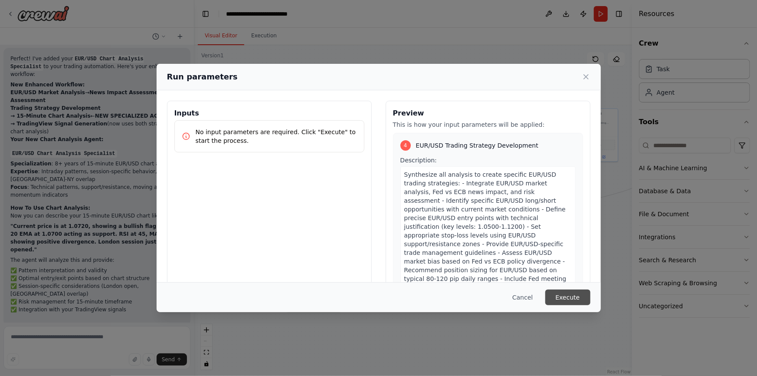
click at [573, 298] on button "Execute" at bounding box center [567, 297] width 45 height 16
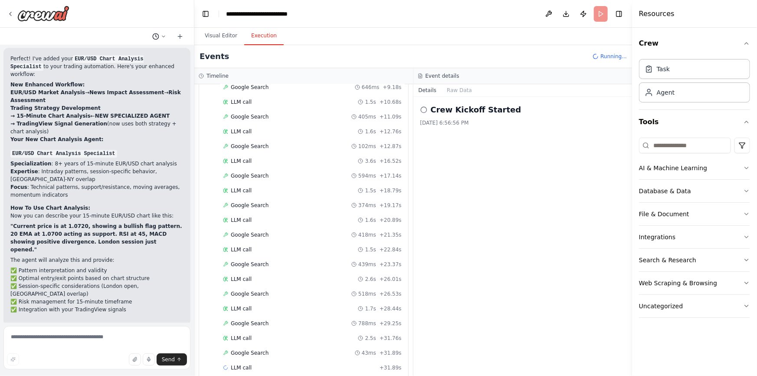
scroll to position [191, 0]
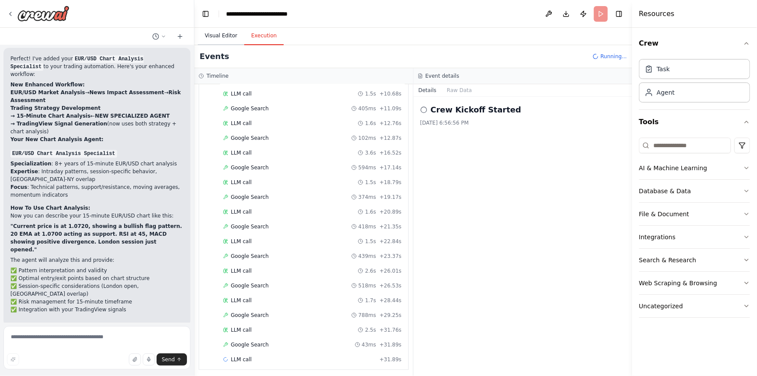
click at [221, 36] on button "Visual Editor" at bounding box center [221, 36] width 46 height 18
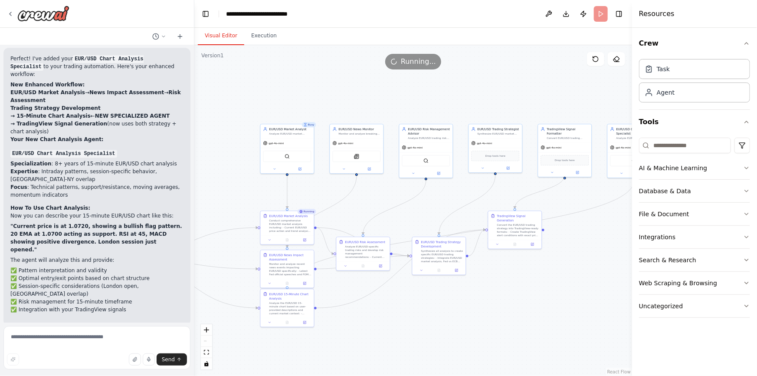
drag, startPoint x: 358, startPoint y: 247, endPoint x: 360, endPoint y: 203, distance: 44.3
click at [360, 203] on div ".deletable-edge-delete-btn { width: 20px; height: 20px; border: 0px solid #ffff…" at bounding box center [413, 210] width 438 height 330
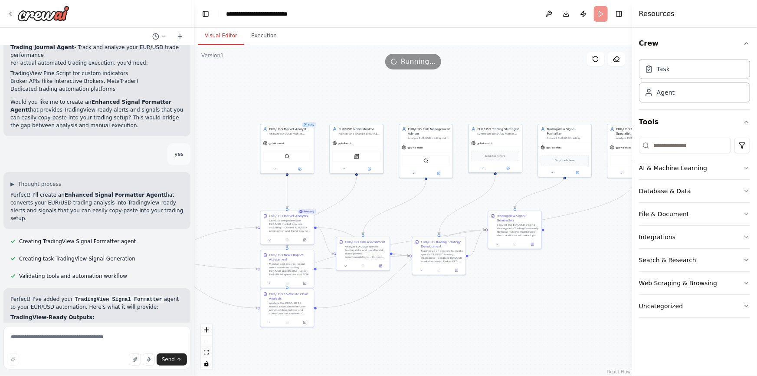
scroll to position [1735, 0]
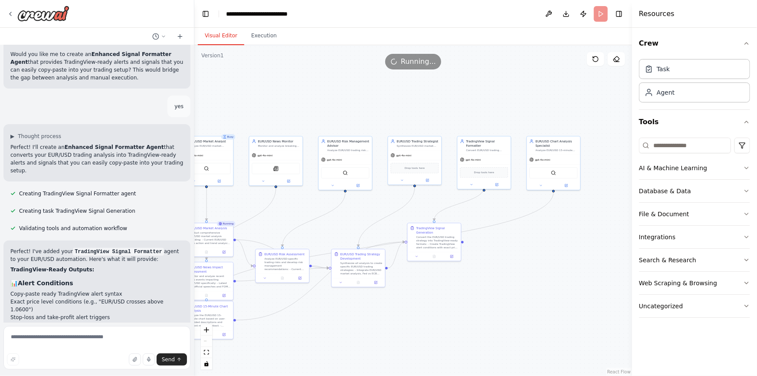
drag, startPoint x: 221, startPoint y: 154, endPoint x: 139, endPoint y: 164, distance: 82.1
click at [139, 164] on div "help make ai which helps me in forex trading ▶ Thought process I'll help you cr…" at bounding box center [378, 188] width 757 height 376
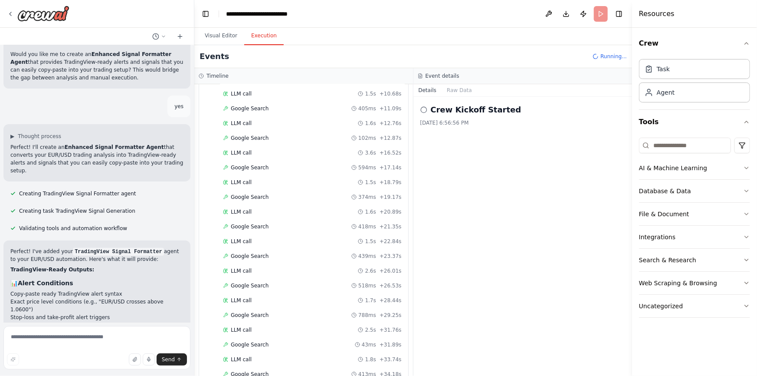
click at [252, 33] on button "Execution" at bounding box center [263, 36] width 39 height 18
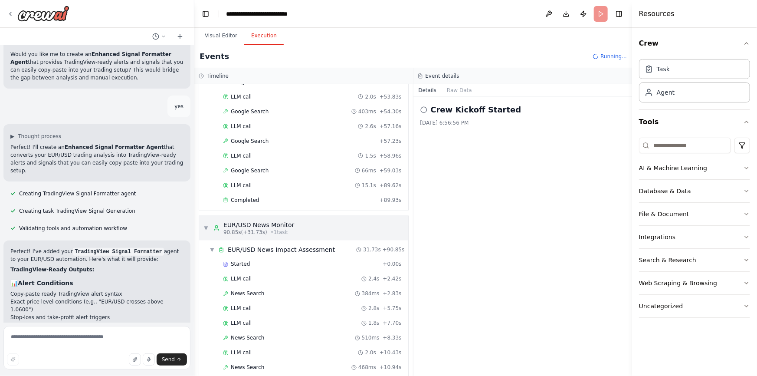
scroll to position [688, 0]
click at [307, 201] on div "Completed + 89.93s" at bounding box center [312, 201] width 185 height 13
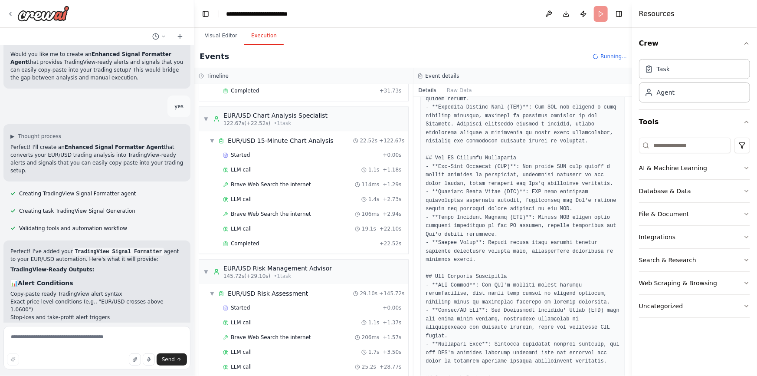
scroll to position [331, 0]
click at [321, 240] on div "Completed" at bounding box center [299, 243] width 153 height 7
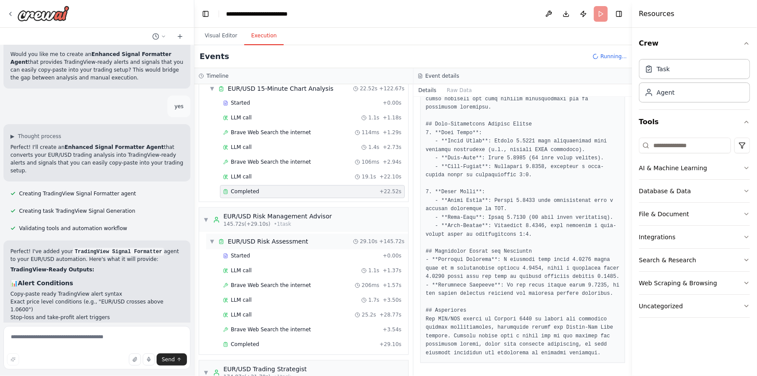
scroll to position [1104, 0]
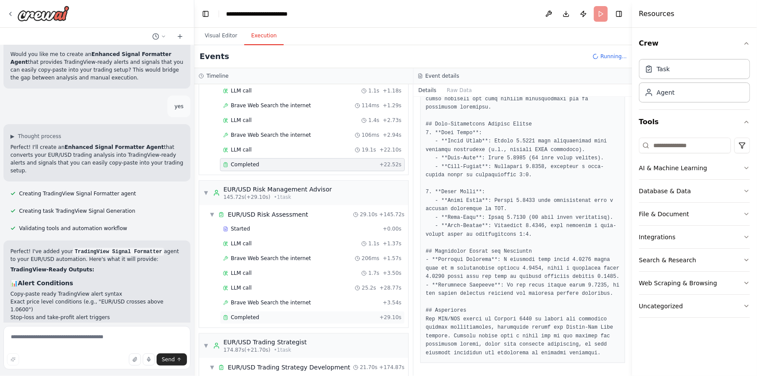
click at [319, 314] on div "Completed" at bounding box center [299, 317] width 153 height 7
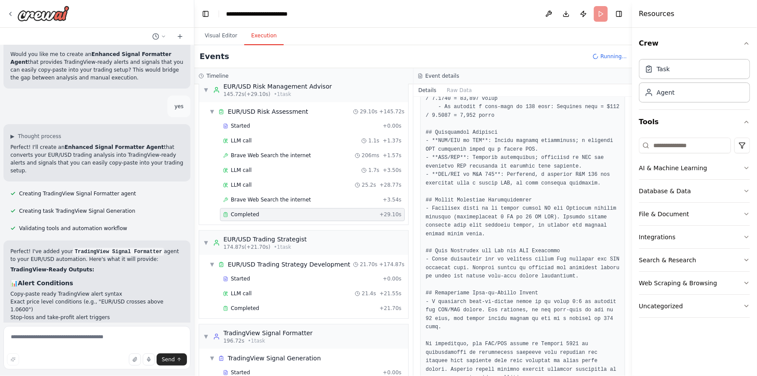
scroll to position [1229, 0]
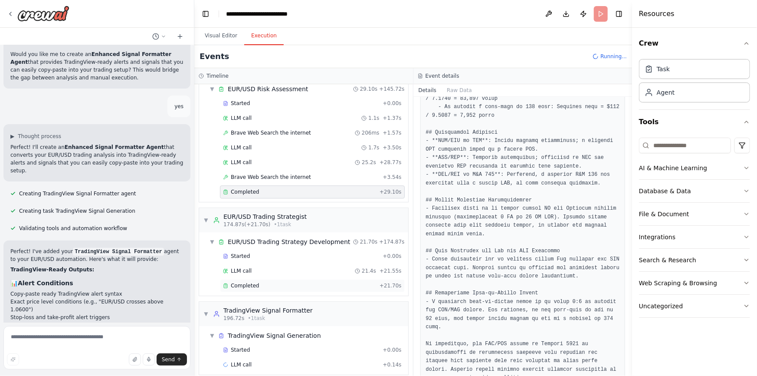
click at [260, 282] on div "Completed" at bounding box center [299, 285] width 153 height 7
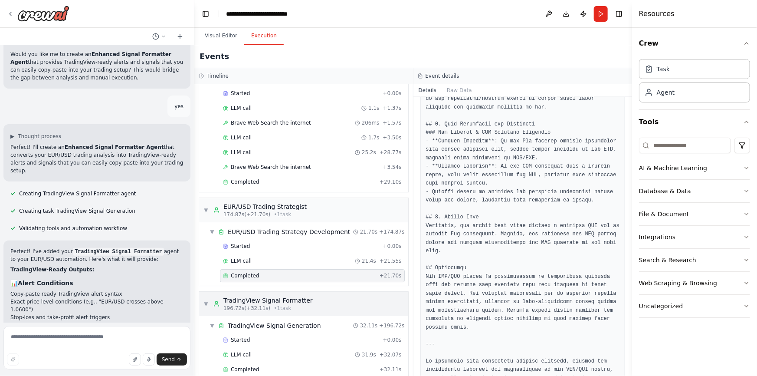
scroll to position [1244, 0]
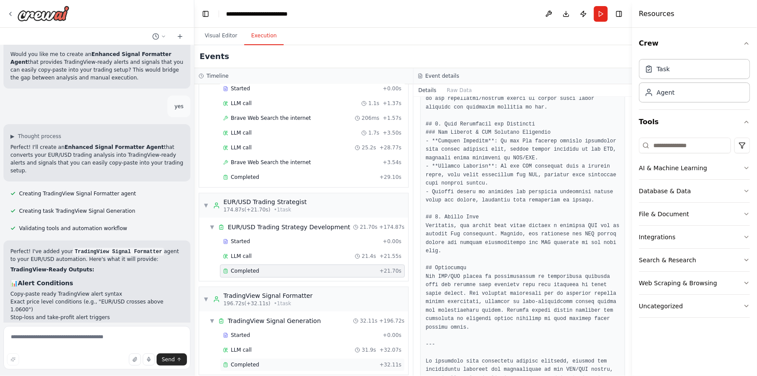
click at [279, 361] on div "Completed" at bounding box center [299, 364] width 153 height 7
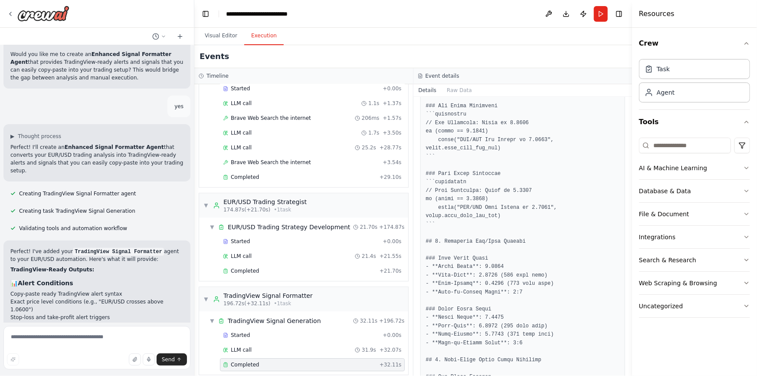
scroll to position [315, 0]
